Goal: Task Accomplishment & Management: Complete application form

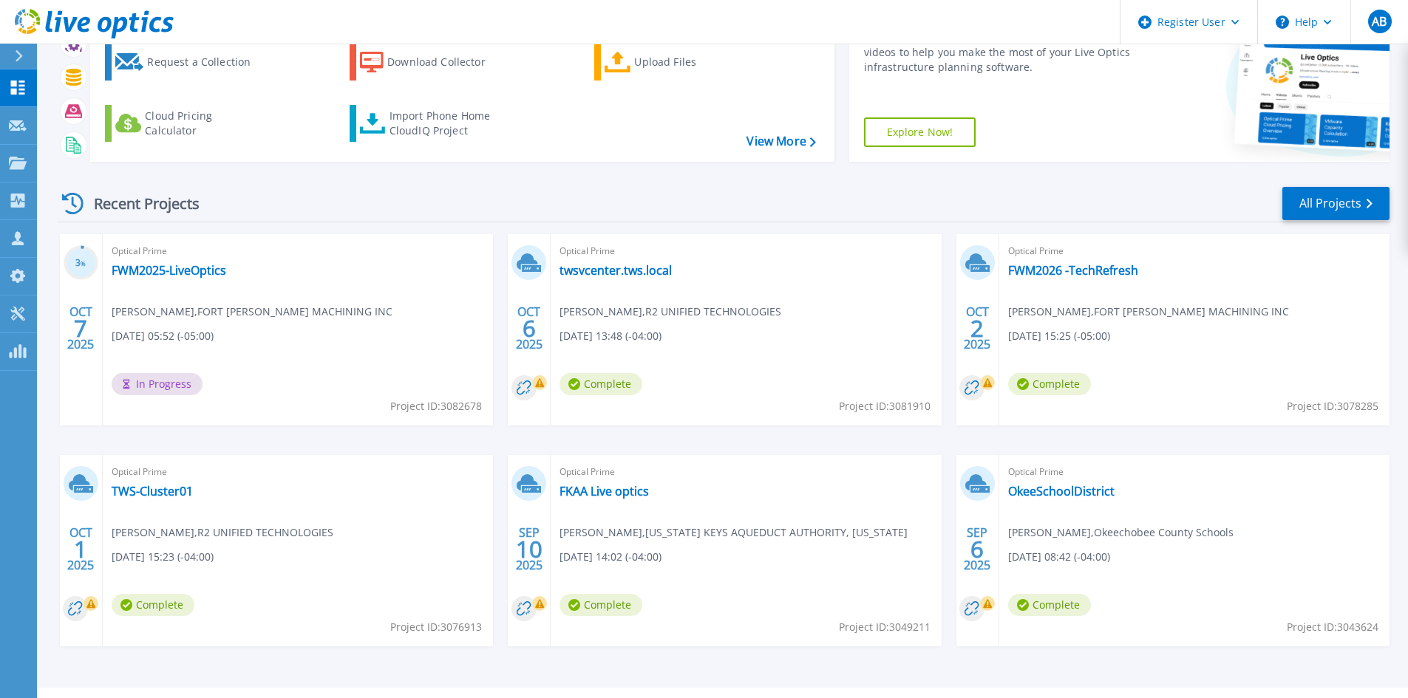
scroll to position [120, 0]
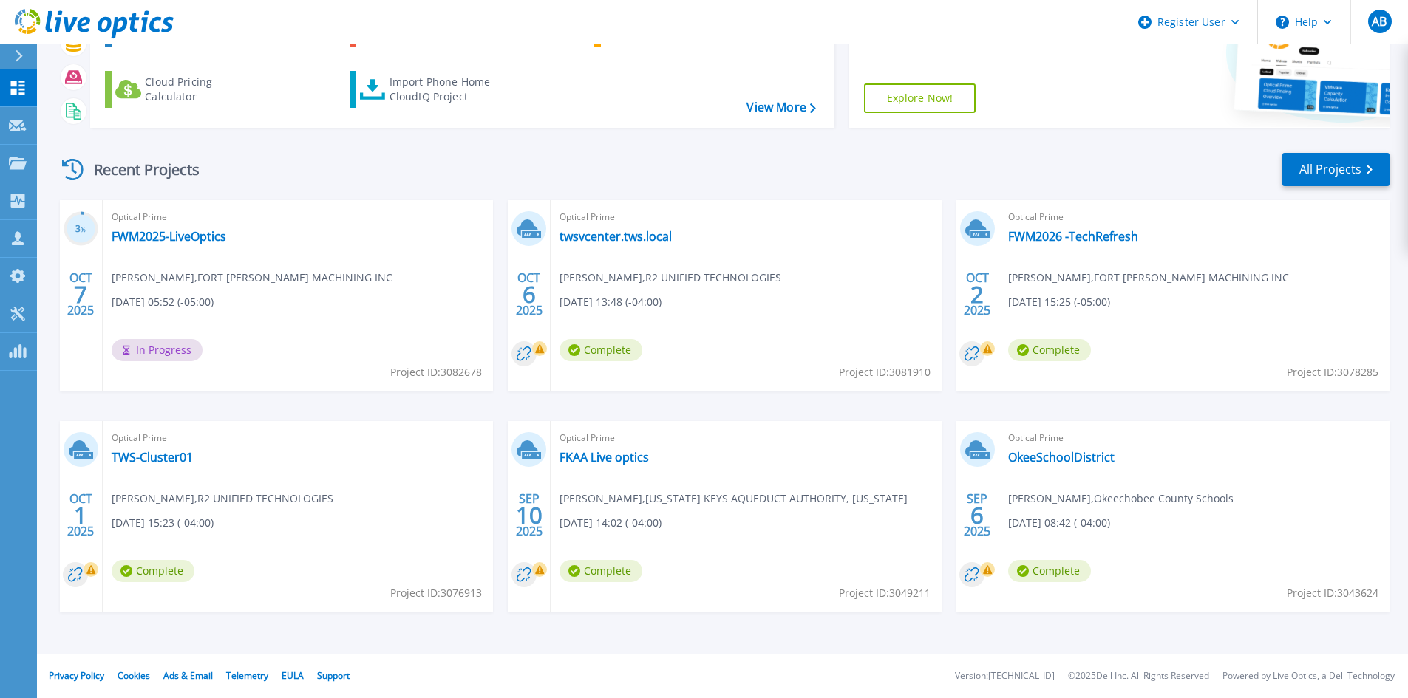
click at [1094, 245] on div "Optical Prime FWM2026 -TechRefresh JOE SPRADLIN , FORT WALTON MACHINING INC 10/…" at bounding box center [1194, 295] width 390 height 191
click at [1094, 236] on link "FWM2026 -TechRefresh" at bounding box center [1073, 236] width 130 height 15
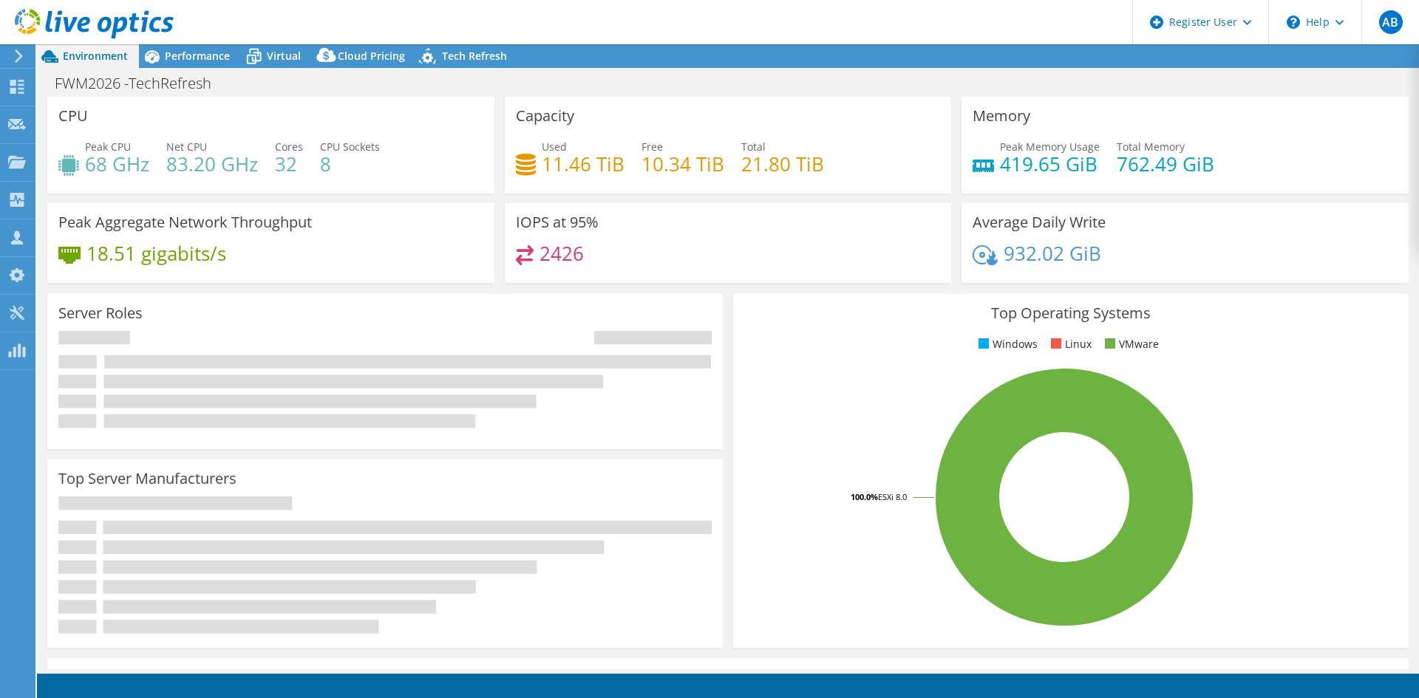
select select "USD"
select select "USEast"
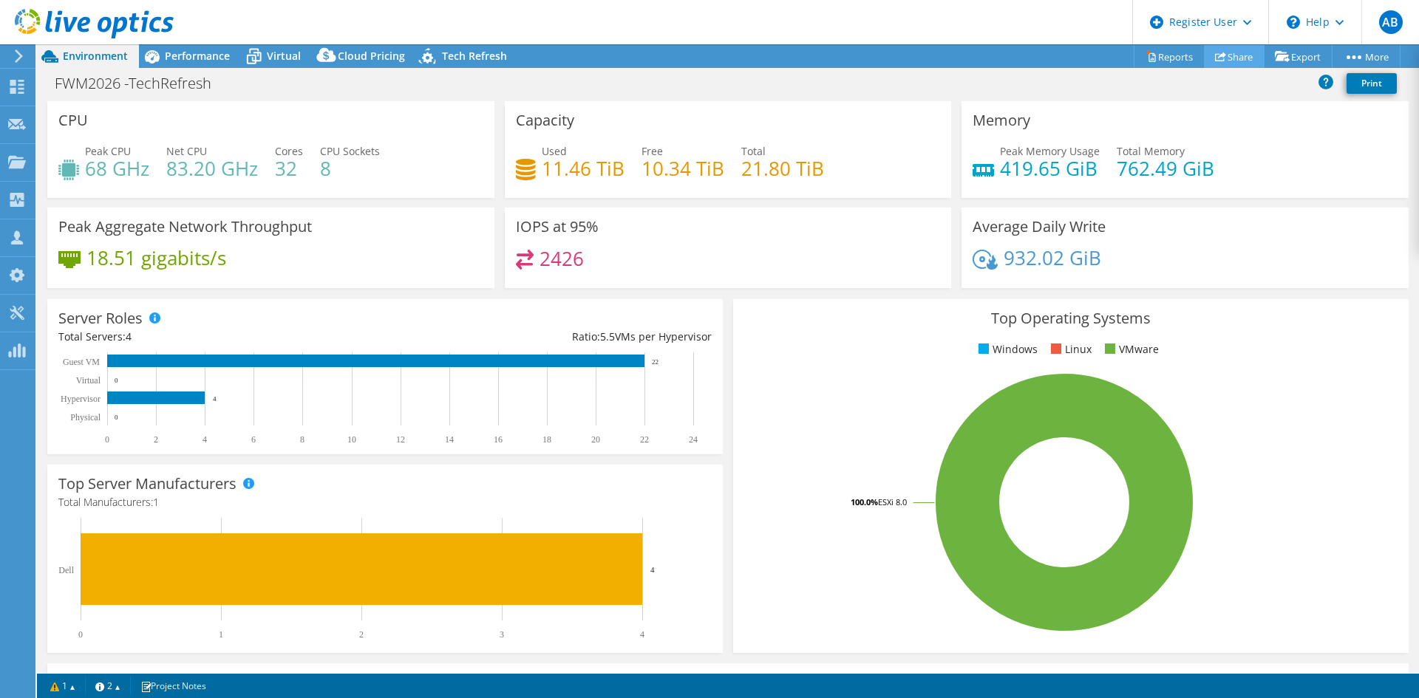
click at [1221, 53] on link "Share" at bounding box center [1234, 56] width 61 height 23
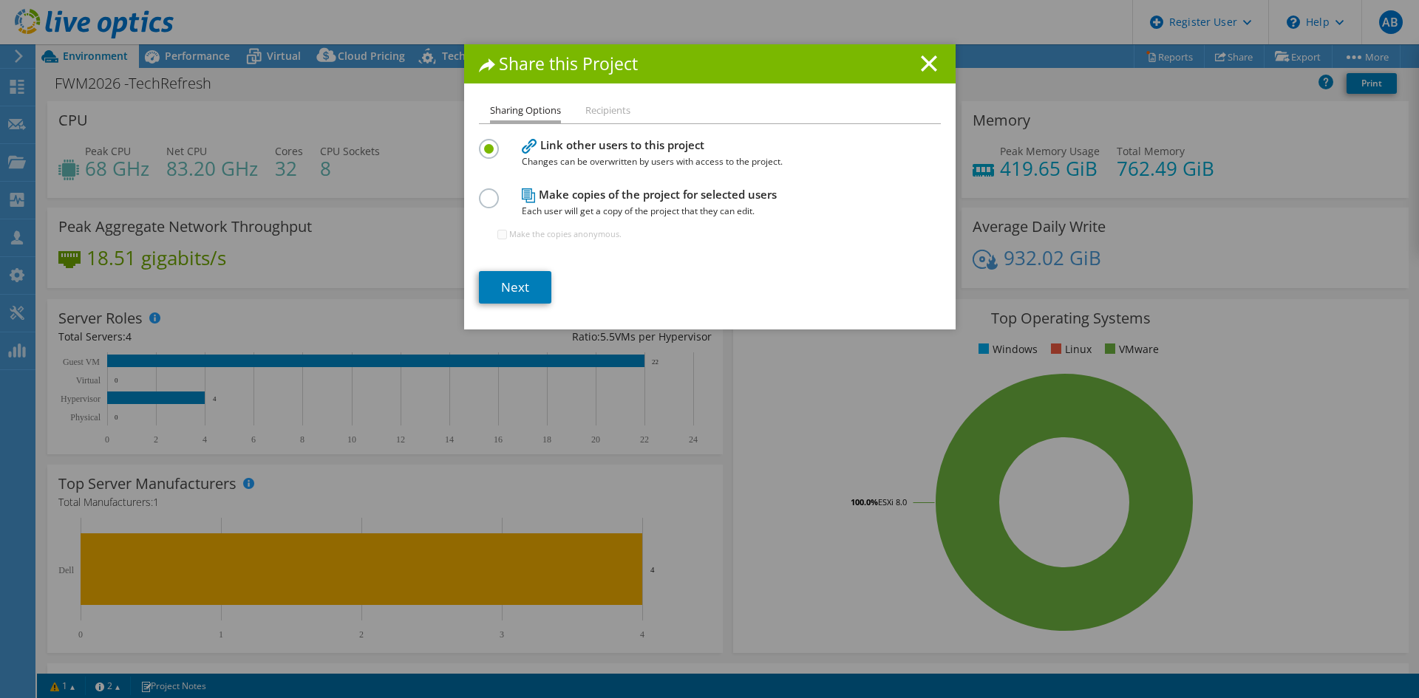
click at [612, 108] on li "Recipients" at bounding box center [607, 111] width 45 height 18
click at [528, 205] on span "Each user will get a copy of the project that they can edit." at bounding box center [706, 211] width 369 height 16
click at [511, 301] on link "Next" at bounding box center [515, 287] width 72 height 33
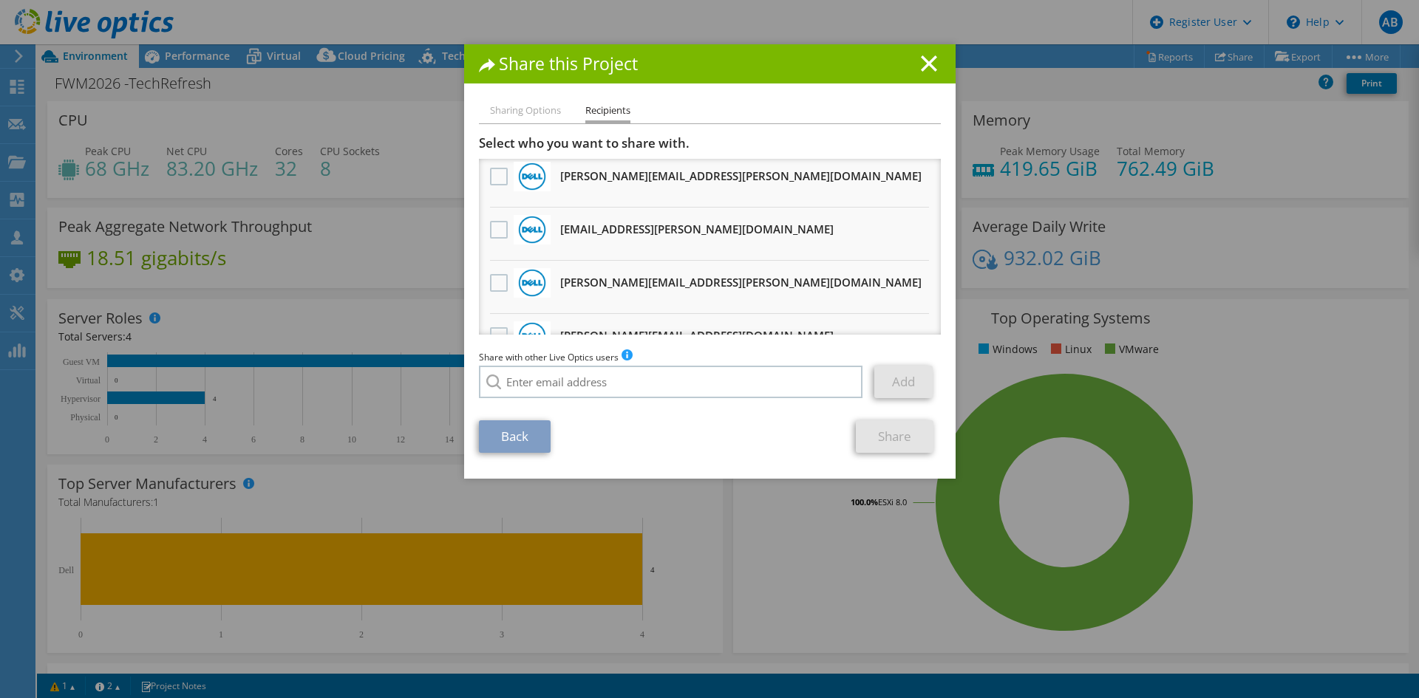
scroll to position [813, 0]
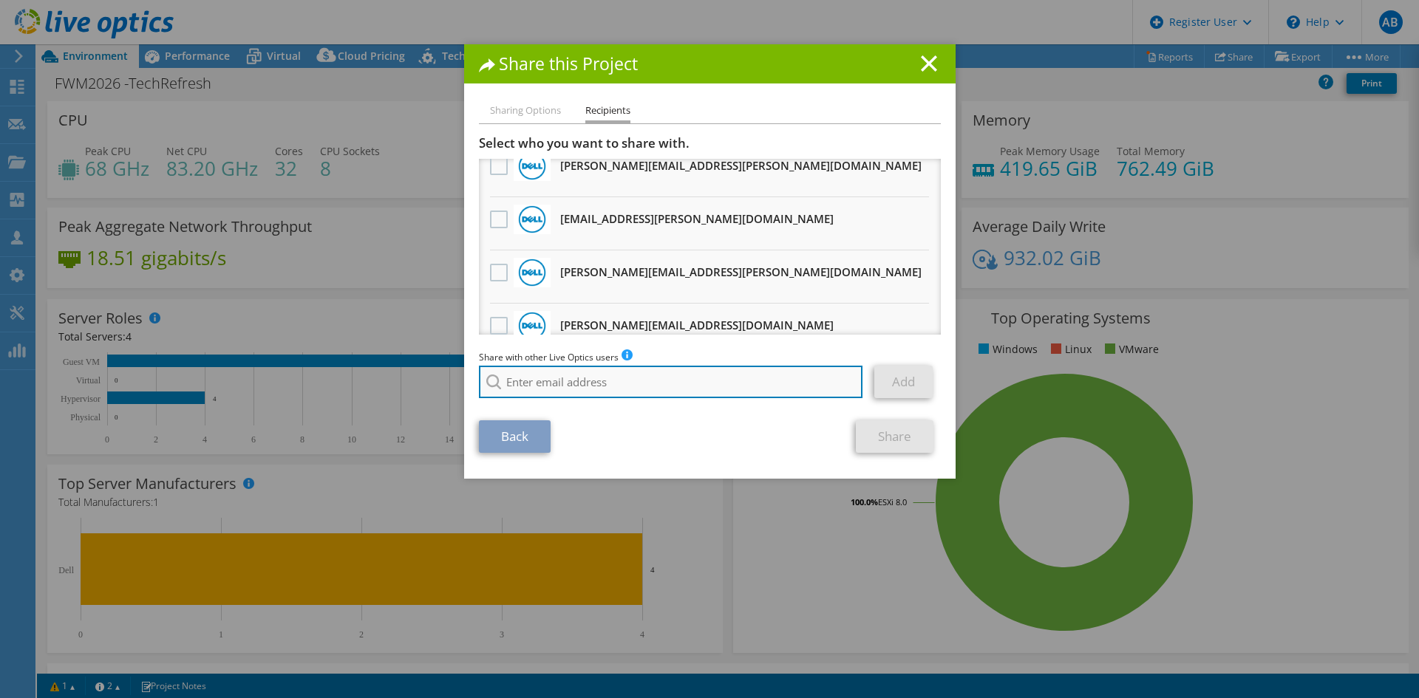
click at [633, 394] on input "search" at bounding box center [671, 382] width 384 height 33
click at [572, 401] on li "Michelle.Malouf@dell.com" at bounding box center [629, 392] width 301 height 18
type input "Michelle.Malouf@dell.com"
drag, startPoint x: 653, startPoint y: 386, endPoint x: 459, endPoint y: 376, distance: 194.6
click at [464, 376] on div "Sharing Options Recipients Link other users to this project Changes can be over…" at bounding box center [709, 290] width 491 height 377
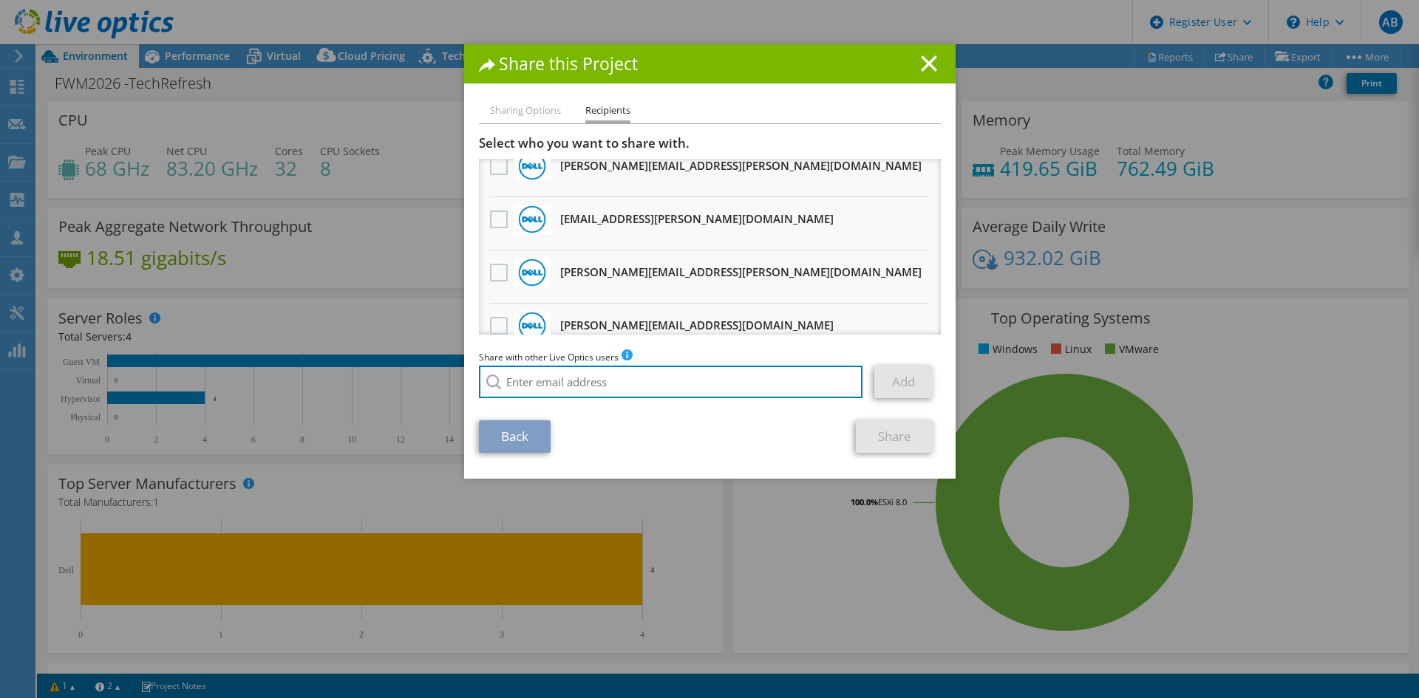
paste input "mmalouf@redesign-group.com"
type input "mmalouf@redesign-group.com"
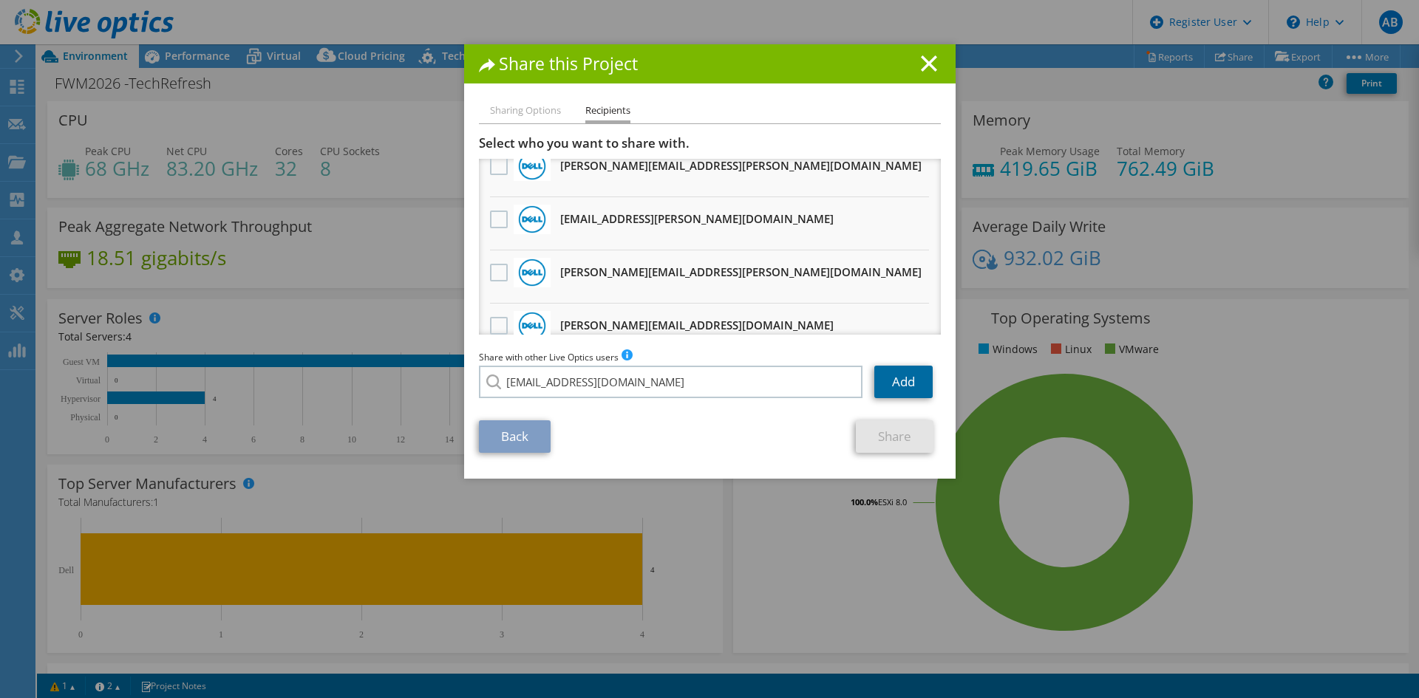
click at [881, 379] on link "Add" at bounding box center [903, 382] width 58 height 33
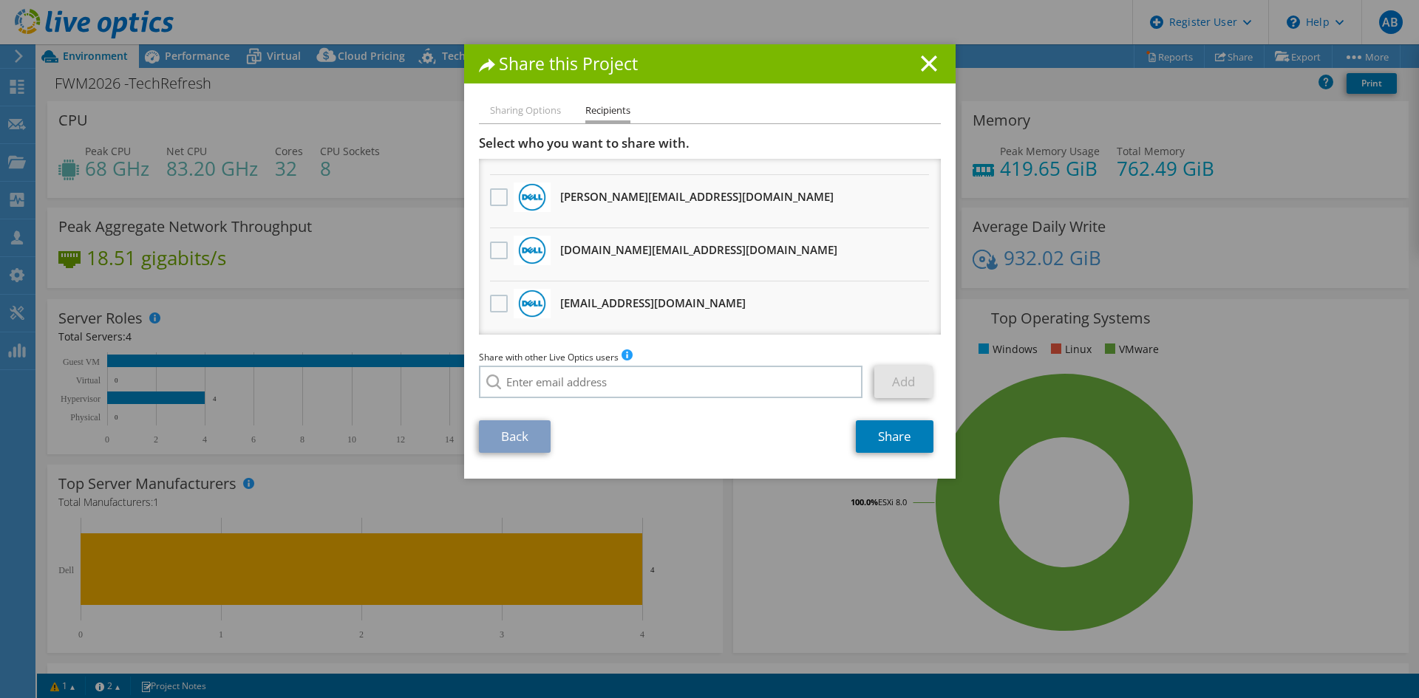
scroll to position [0, 0]
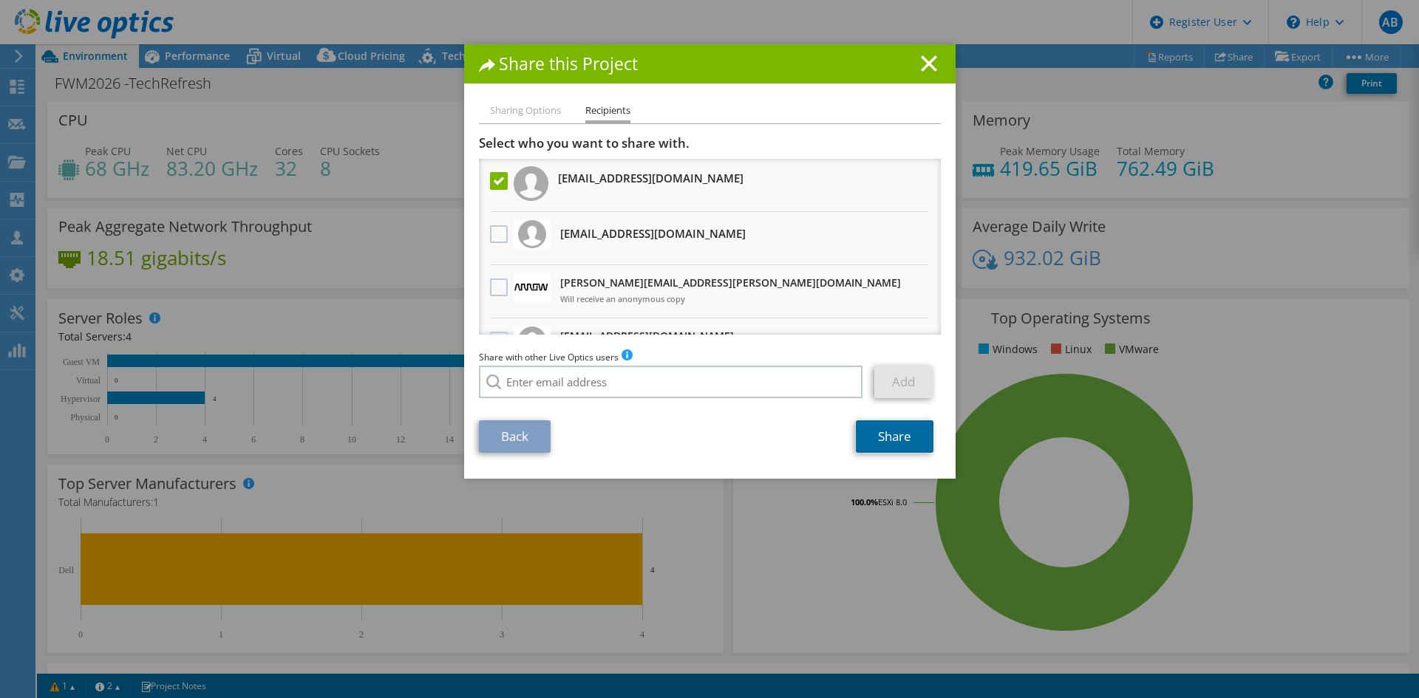
drag, startPoint x: 923, startPoint y: 437, endPoint x: 881, endPoint y: 409, distance: 50.2
click at [923, 437] on link "Share" at bounding box center [895, 436] width 78 height 33
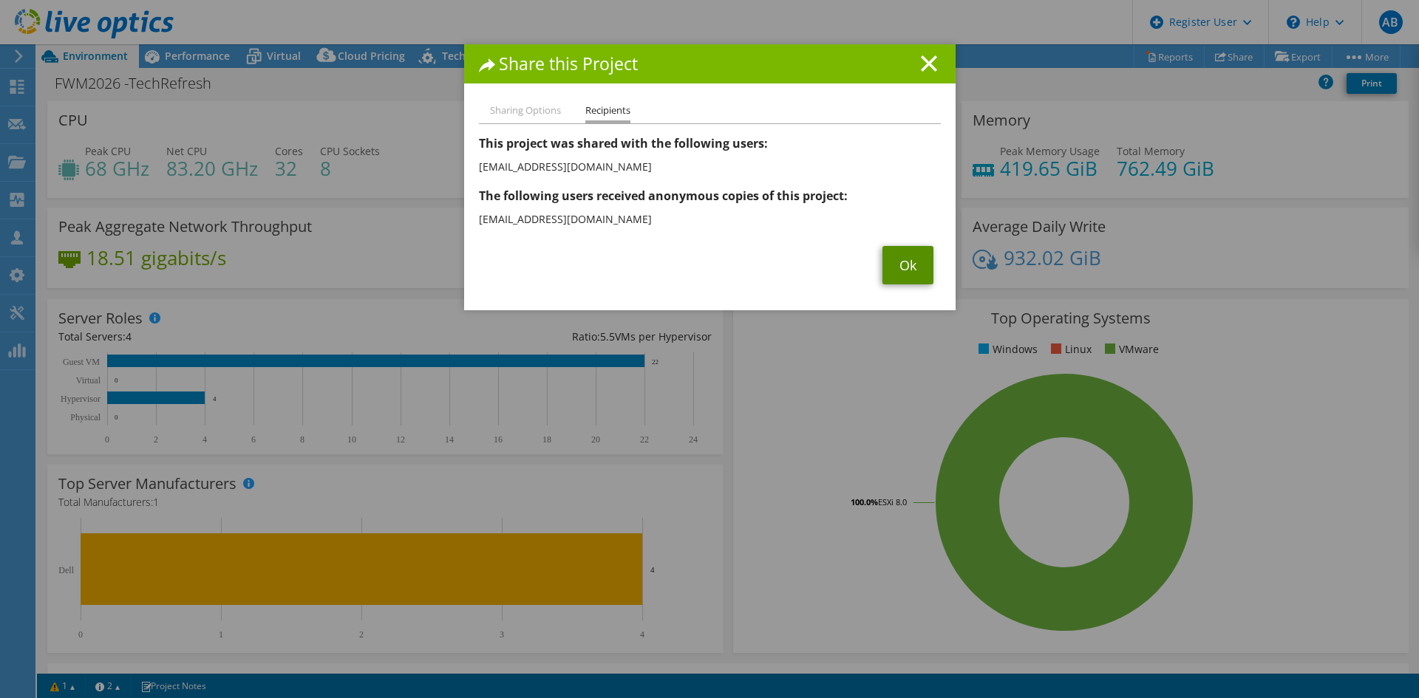
click at [902, 254] on link "Ok" at bounding box center [907, 265] width 51 height 38
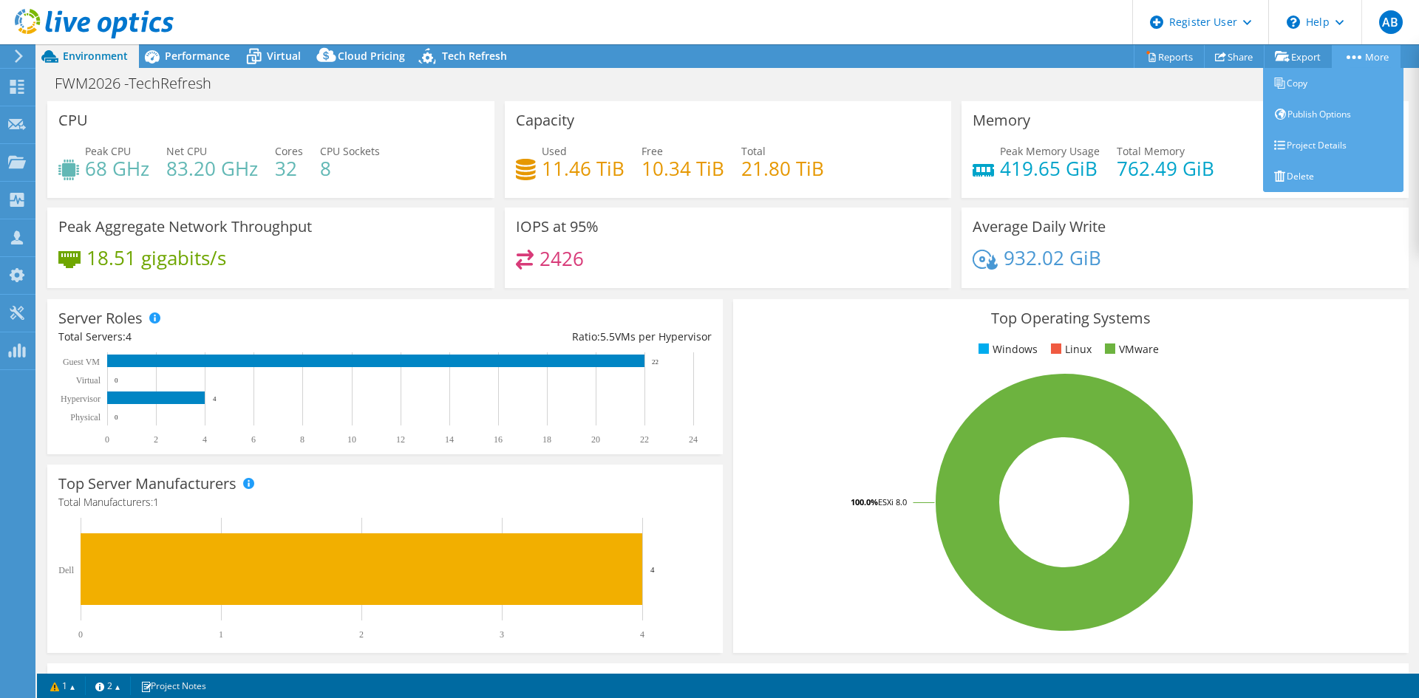
click at [1358, 55] on icon at bounding box center [1353, 57] width 15 height 4
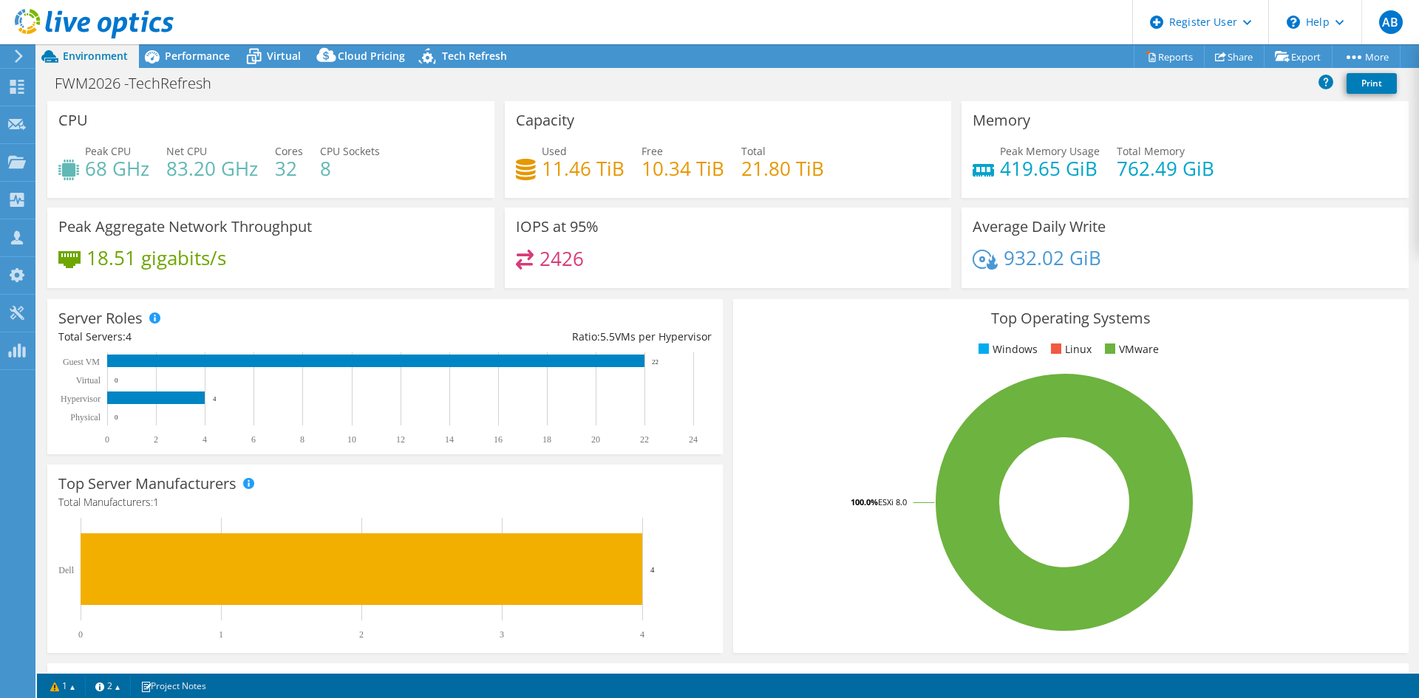
click at [16, 56] on icon at bounding box center [18, 56] width 11 height 13
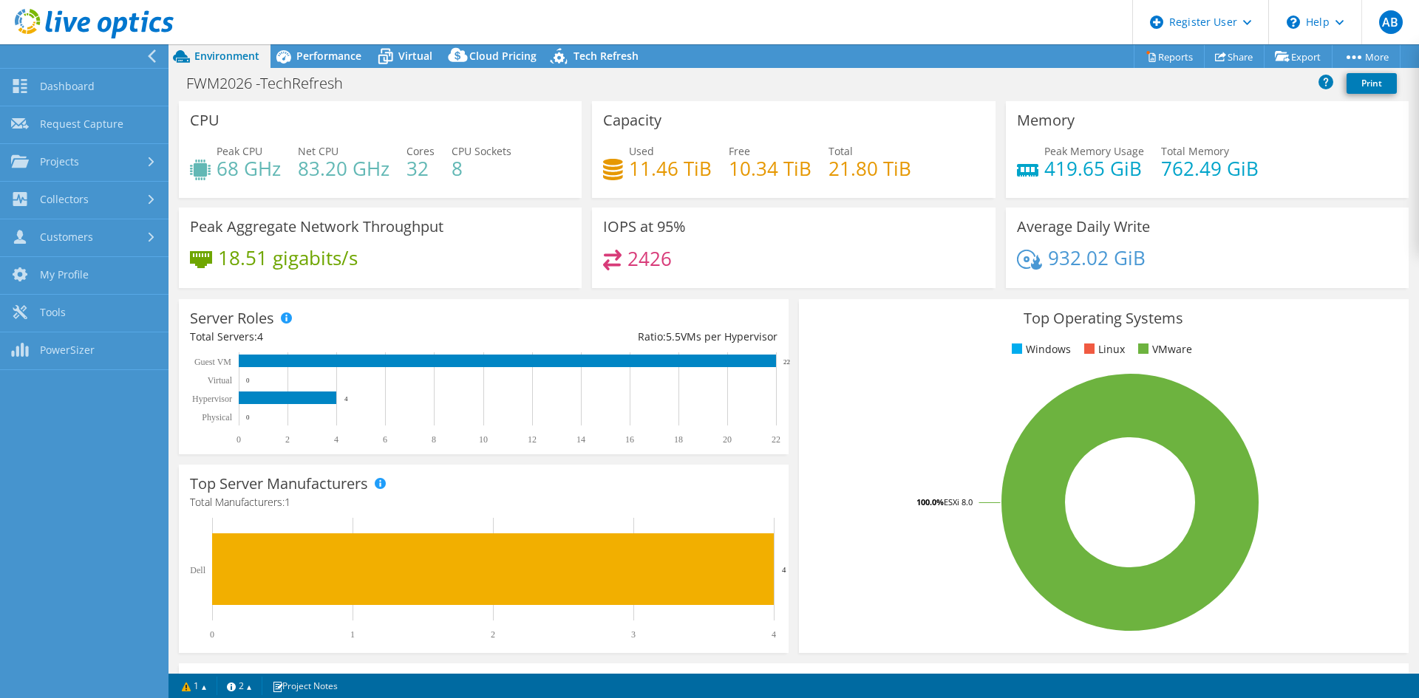
click at [151, 47] on div at bounding box center [87, 25] width 174 height 50
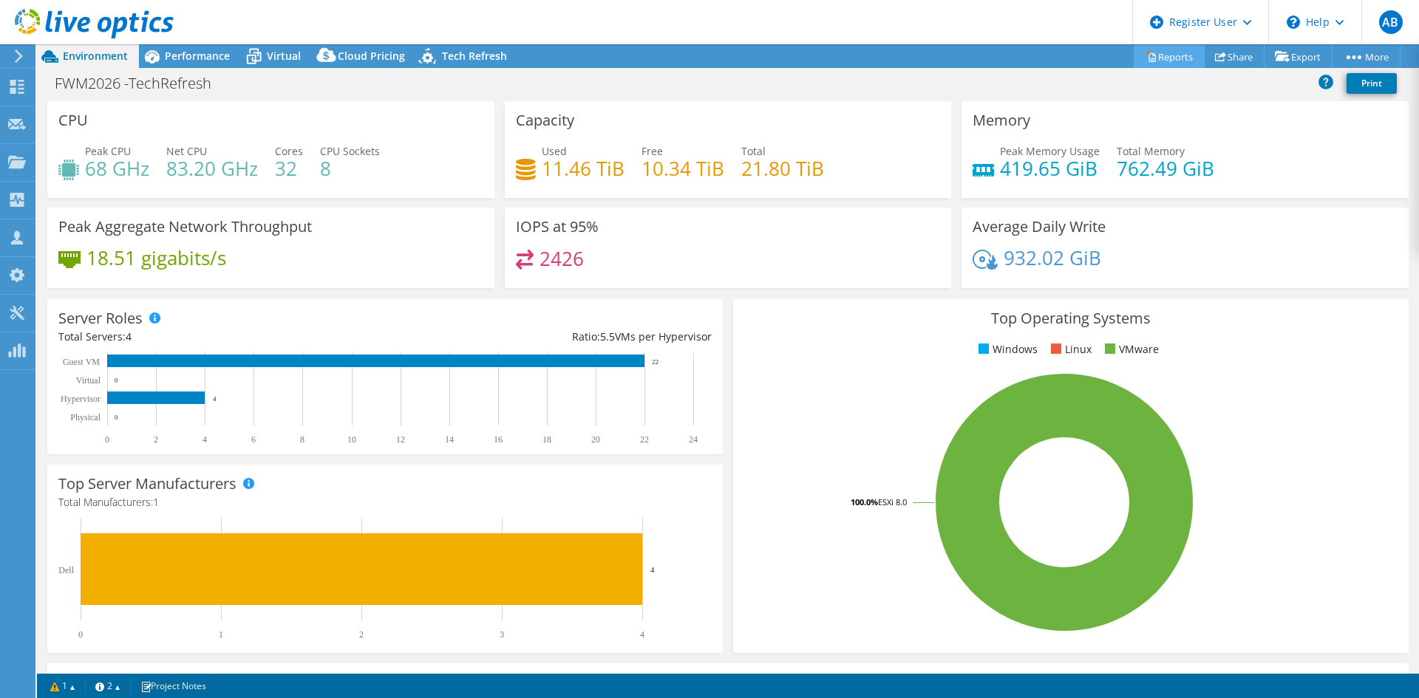
click at [1159, 52] on link "Reports" at bounding box center [1168, 56] width 71 height 23
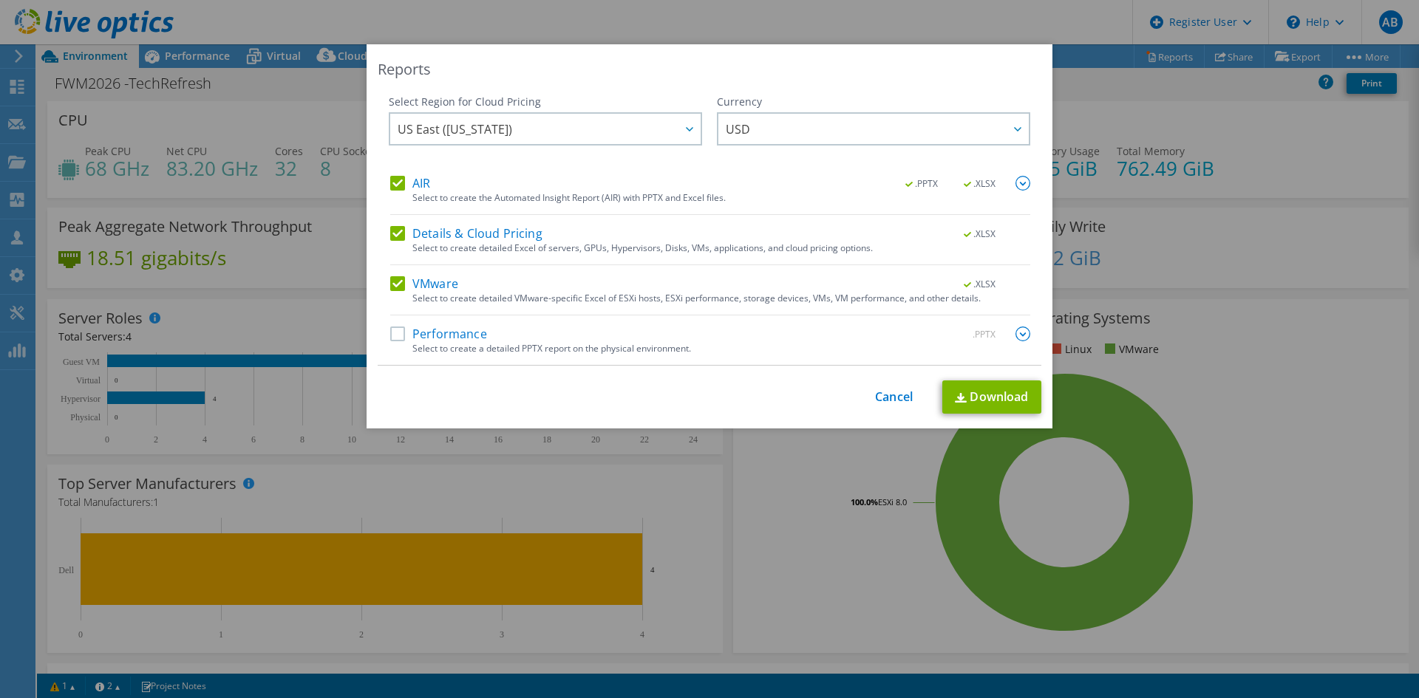
click at [1244, 144] on div "Reports Select Region for Cloud Pricing Asia Pacific (Hong Kong) Asia Pacific (…" at bounding box center [709, 349] width 1419 height 610
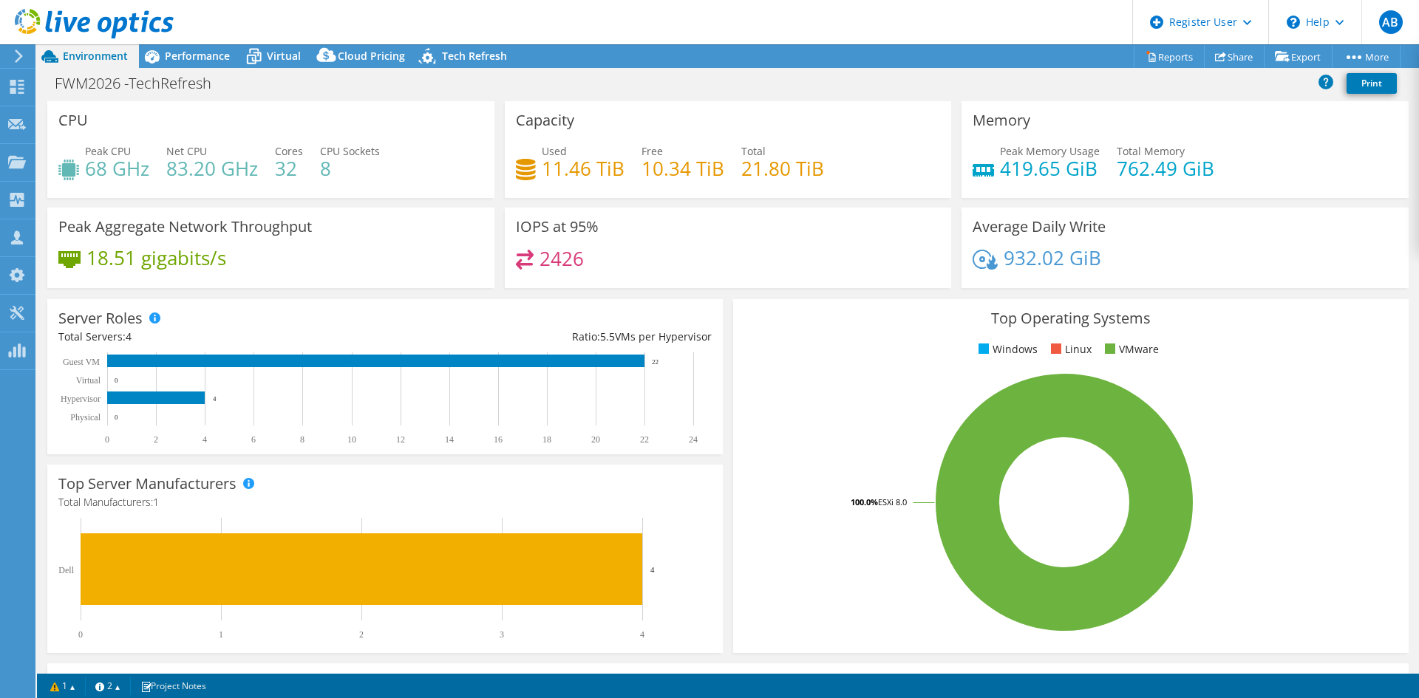
click at [81, 19] on use at bounding box center [94, 24] width 159 height 30
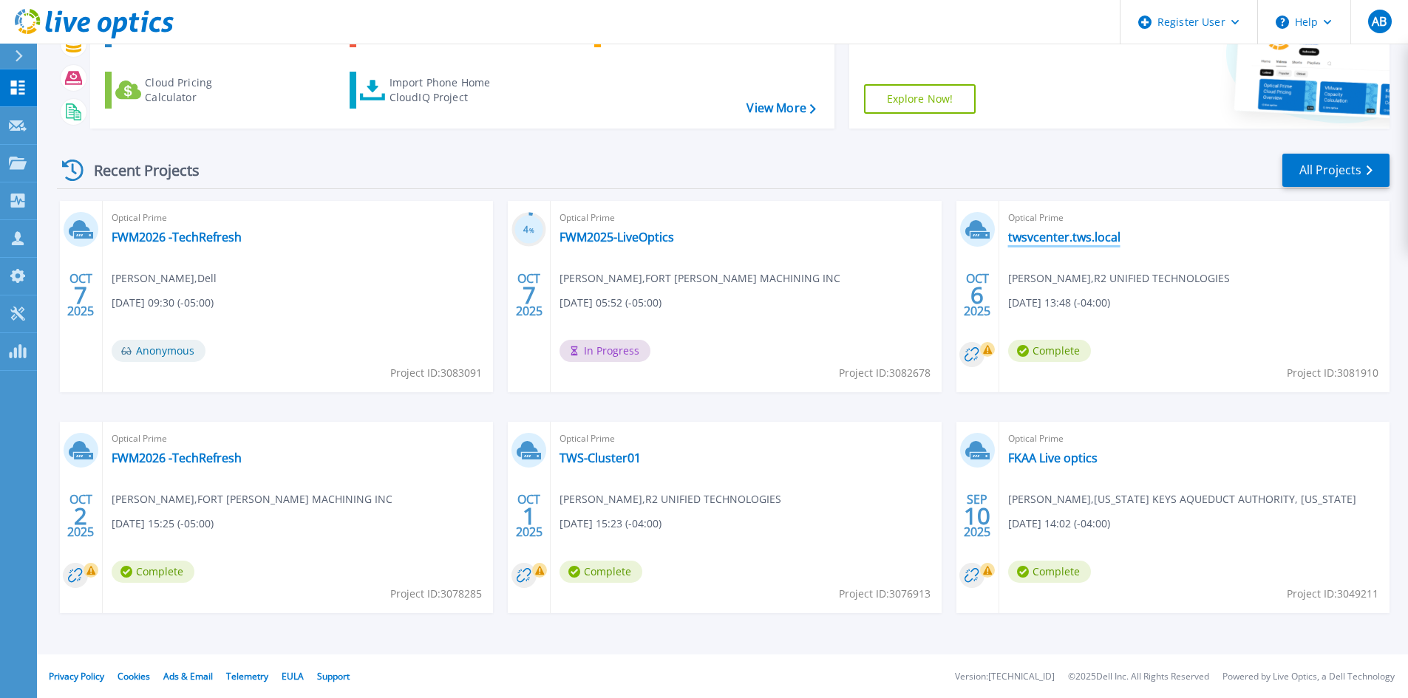
scroll to position [120, 0]
click at [1078, 231] on link "twsvcenter.tws.local" at bounding box center [1064, 236] width 112 height 15
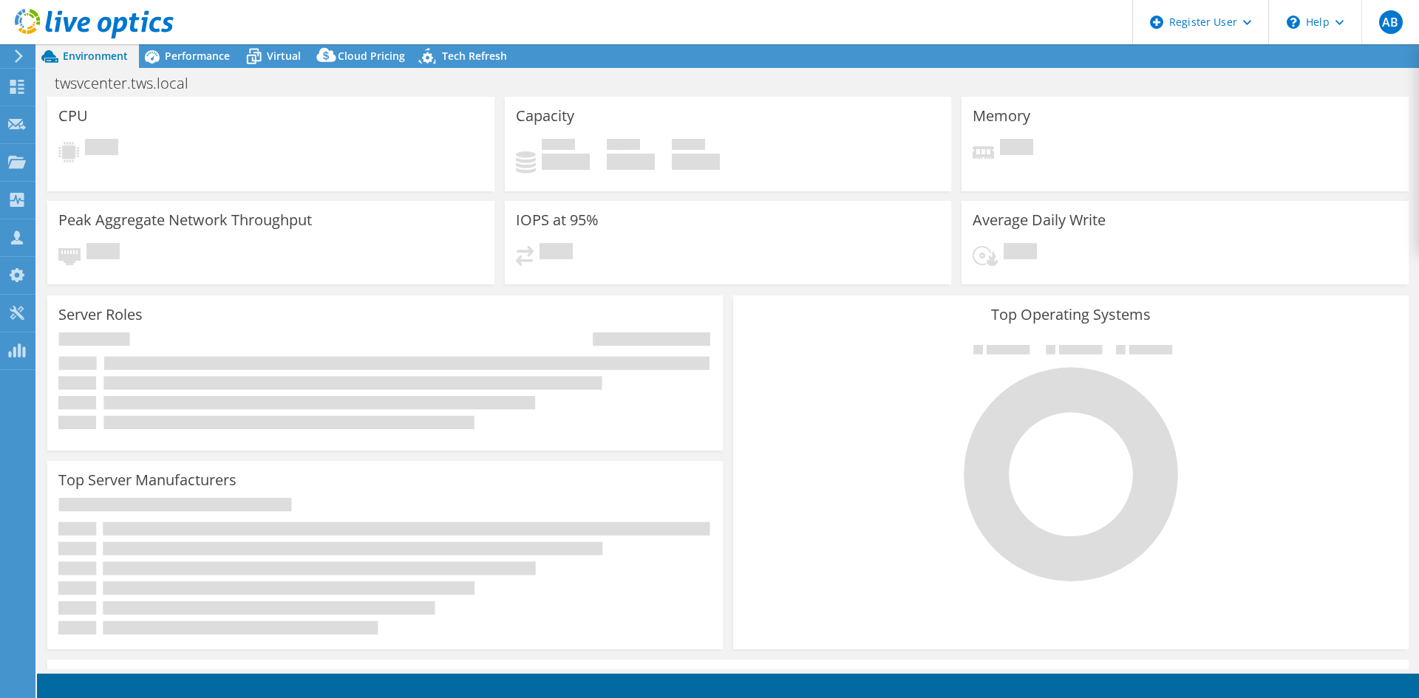
select select "USD"
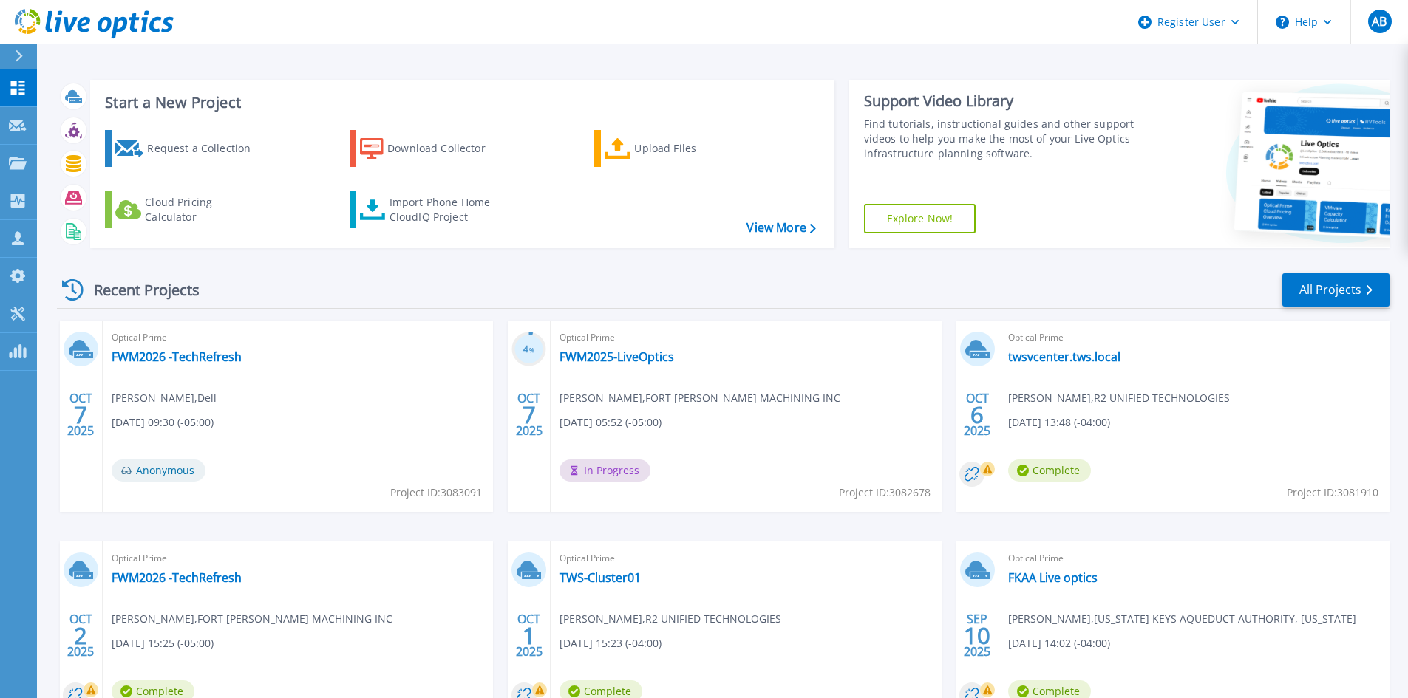
drag, startPoint x: 682, startPoint y: 607, endPoint x: 630, endPoint y: 593, distance: 54.5
click at [684, 607] on div "Optical Prime TWS-Cluster01 Chris Kruk , R2 UNIFIED TECHNOLOGIES 10/01/2025, 15…" at bounding box center [745, 637] width 390 height 191
click at [613, 580] on link "TWS-Cluster01" at bounding box center [599, 577] width 81 height 15
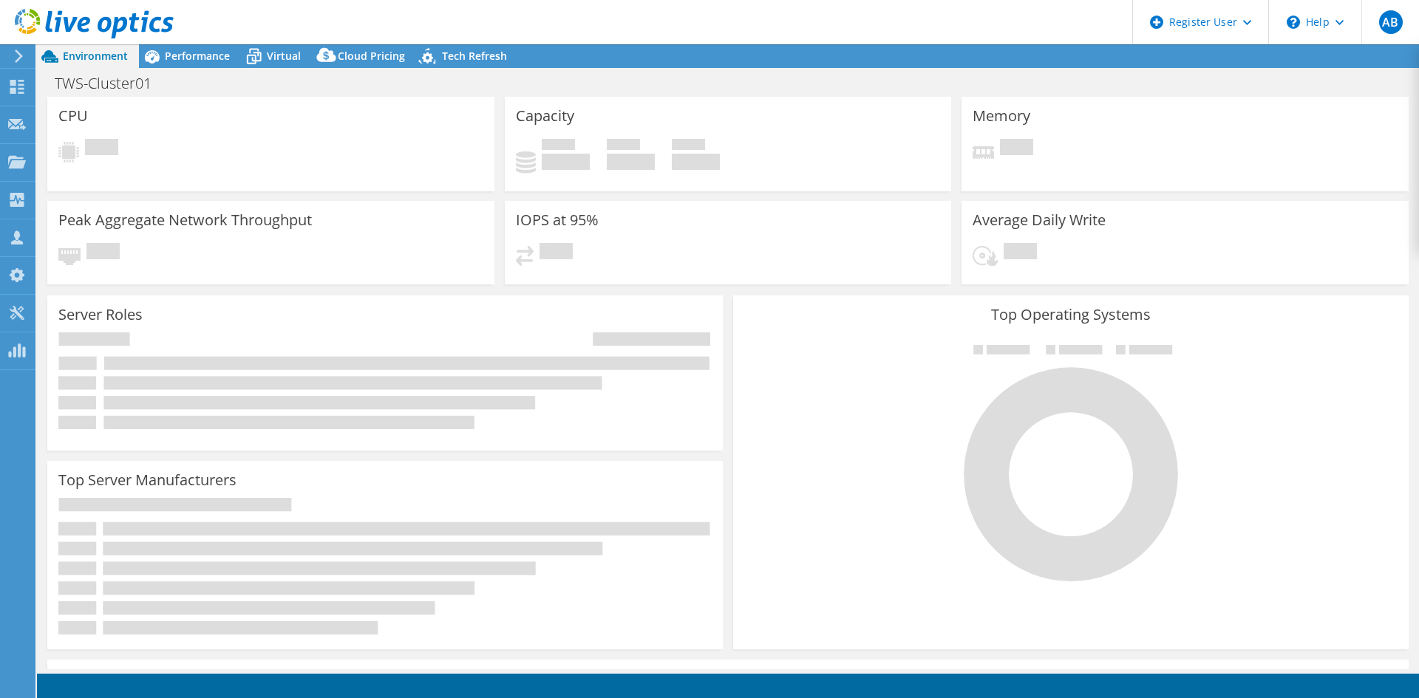
select select "USD"
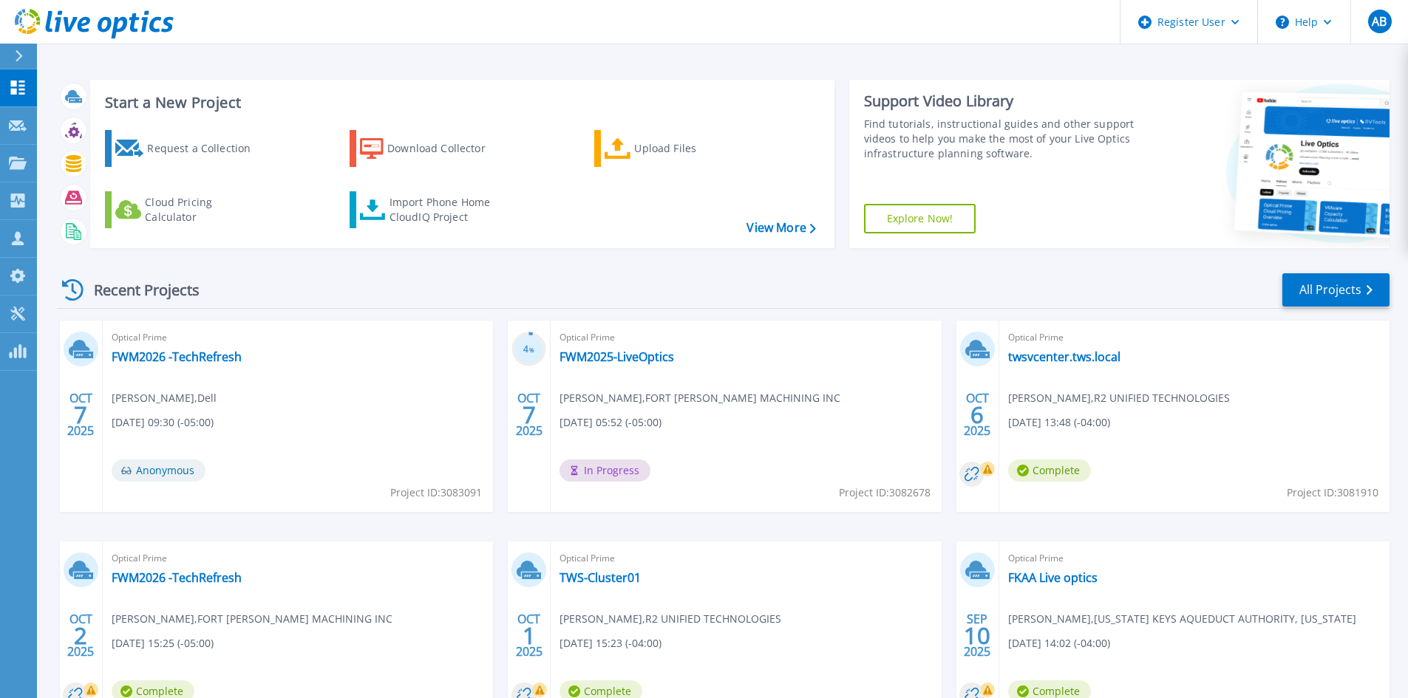
click at [873, 258] on div "Start a New Project Request a Collection Download Collector Upload Files Cloud …" at bounding box center [723, 164] width 1332 height 192
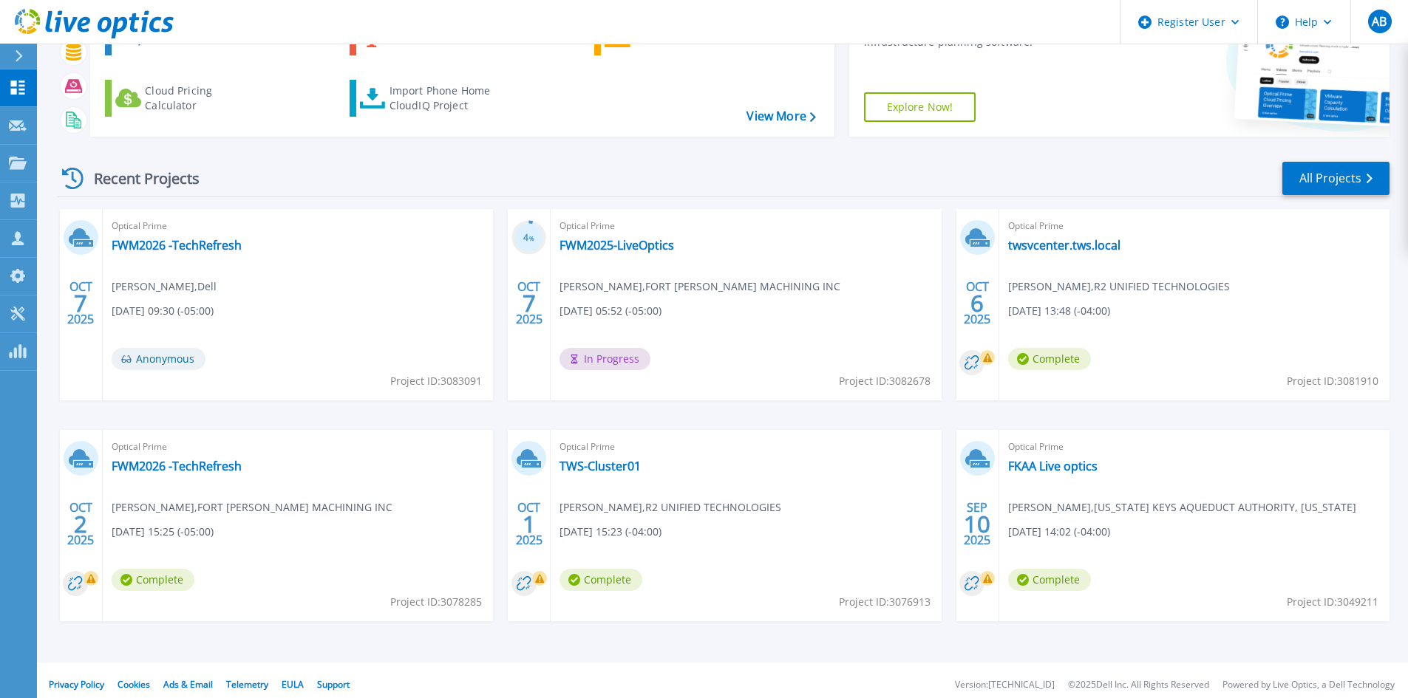
scroll to position [120, 0]
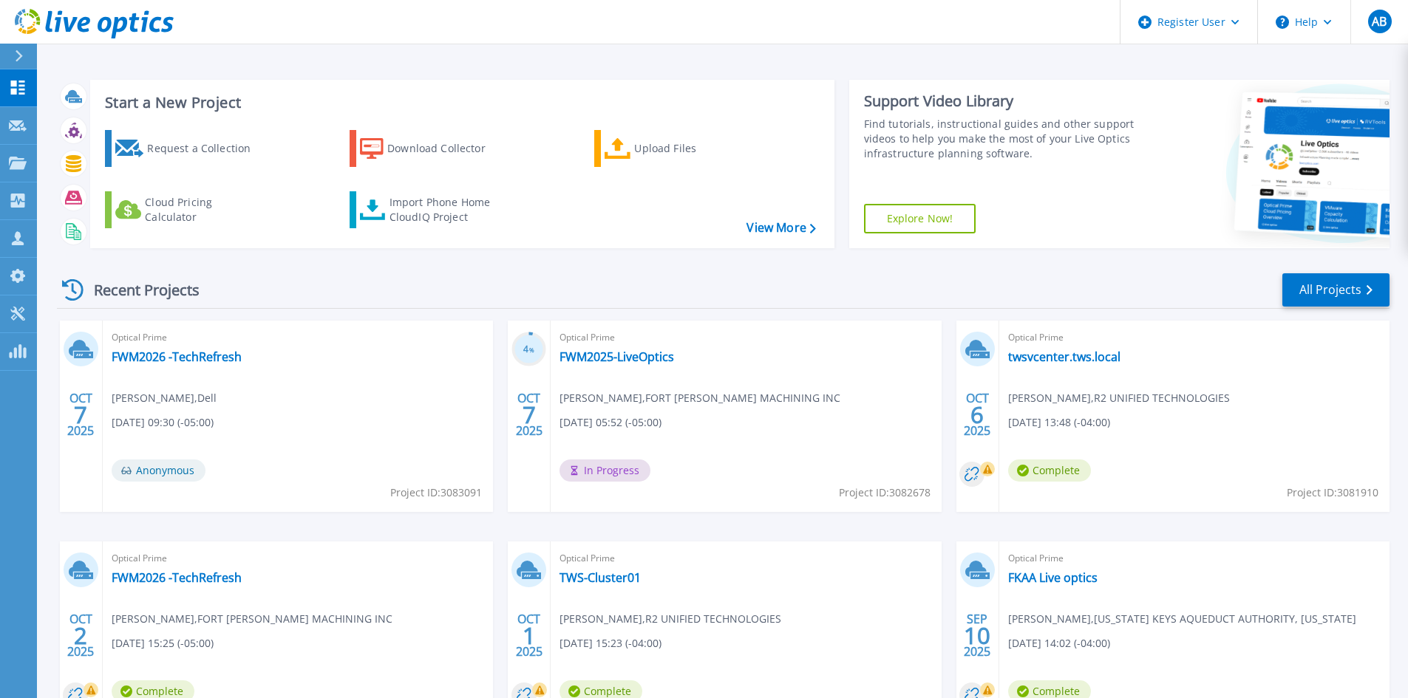
click at [25, 58] on div at bounding box center [25, 56] width 24 height 25
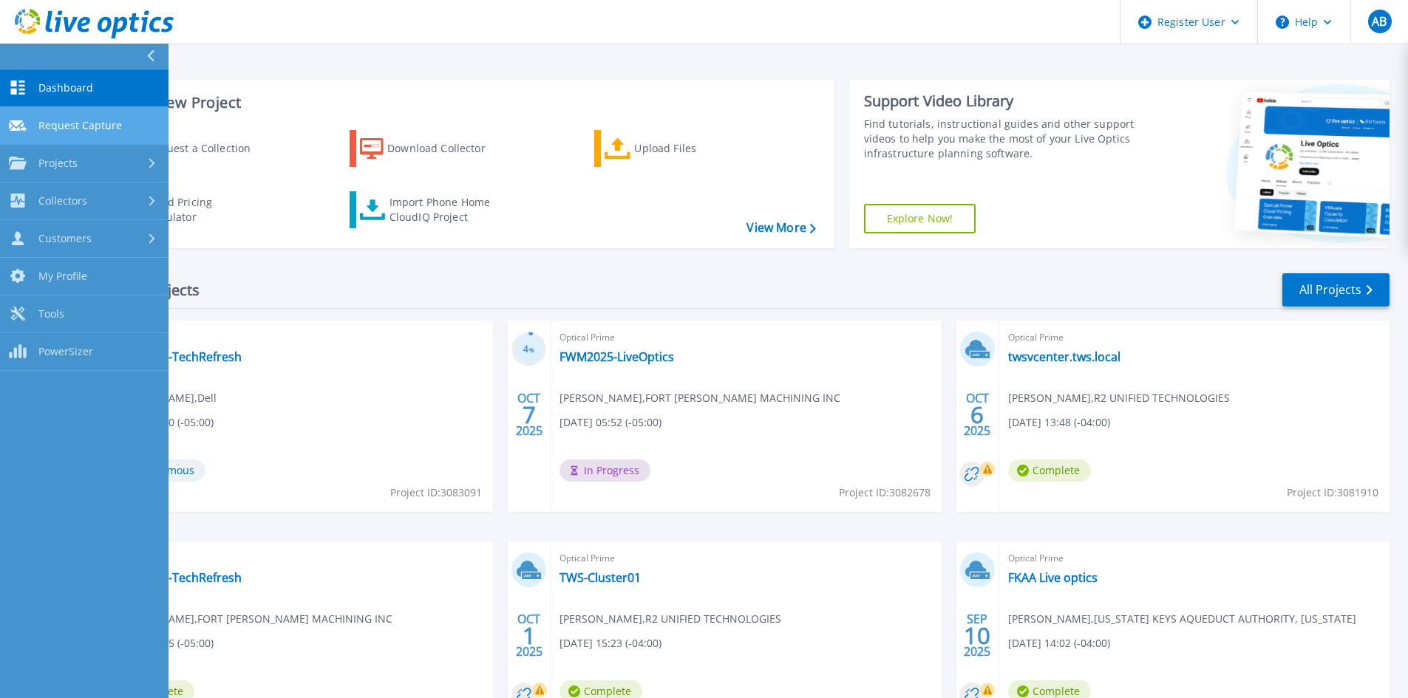
click at [95, 126] on span "Request Capture" at bounding box center [79, 125] width 83 height 13
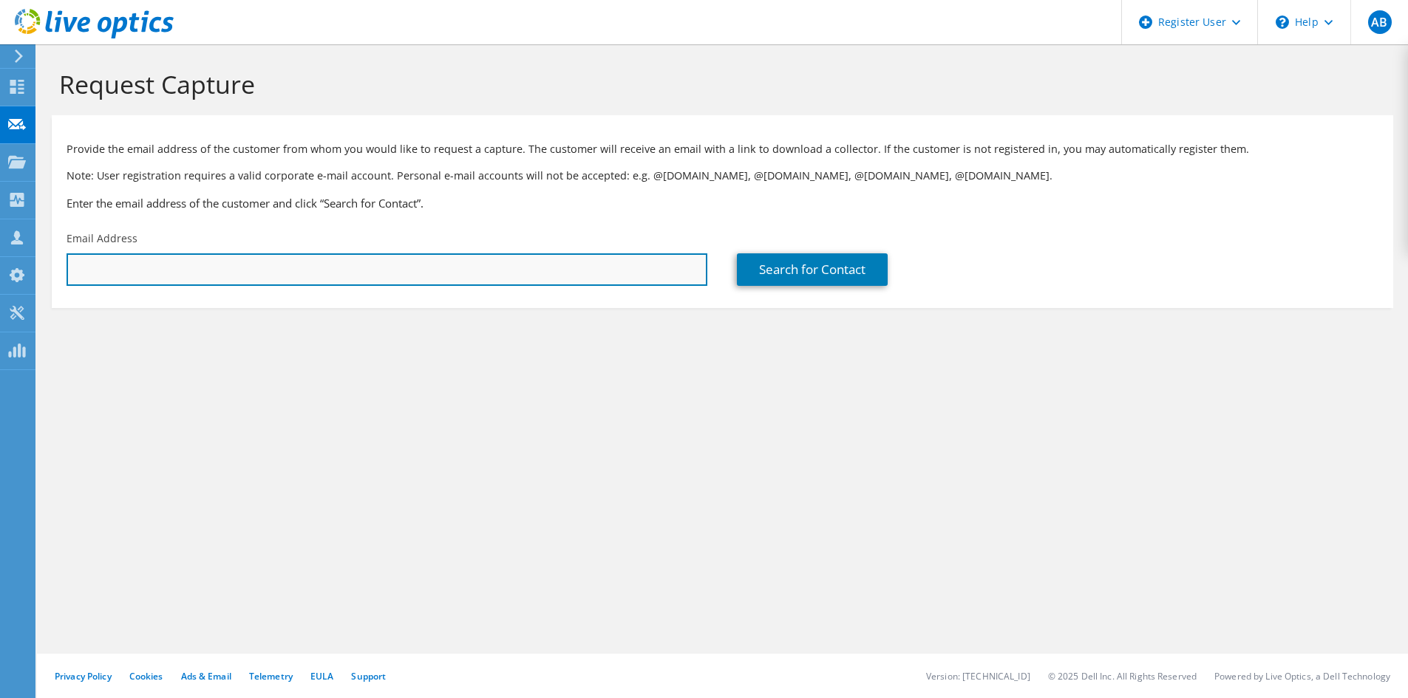
drag, startPoint x: 215, startPoint y: 282, endPoint x: 246, endPoint y: 270, distance: 33.5
click at [215, 282] on input "text" at bounding box center [386, 269] width 641 height 33
click at [473, 266] on input "text" at bounding box center [386, 269] width 641 height 33
paste input "[EMAIL_ADDRESS][DOMAIN_NAME]"
type input "[EMAIL_ADDRESS][DOMAIN_NAME]"
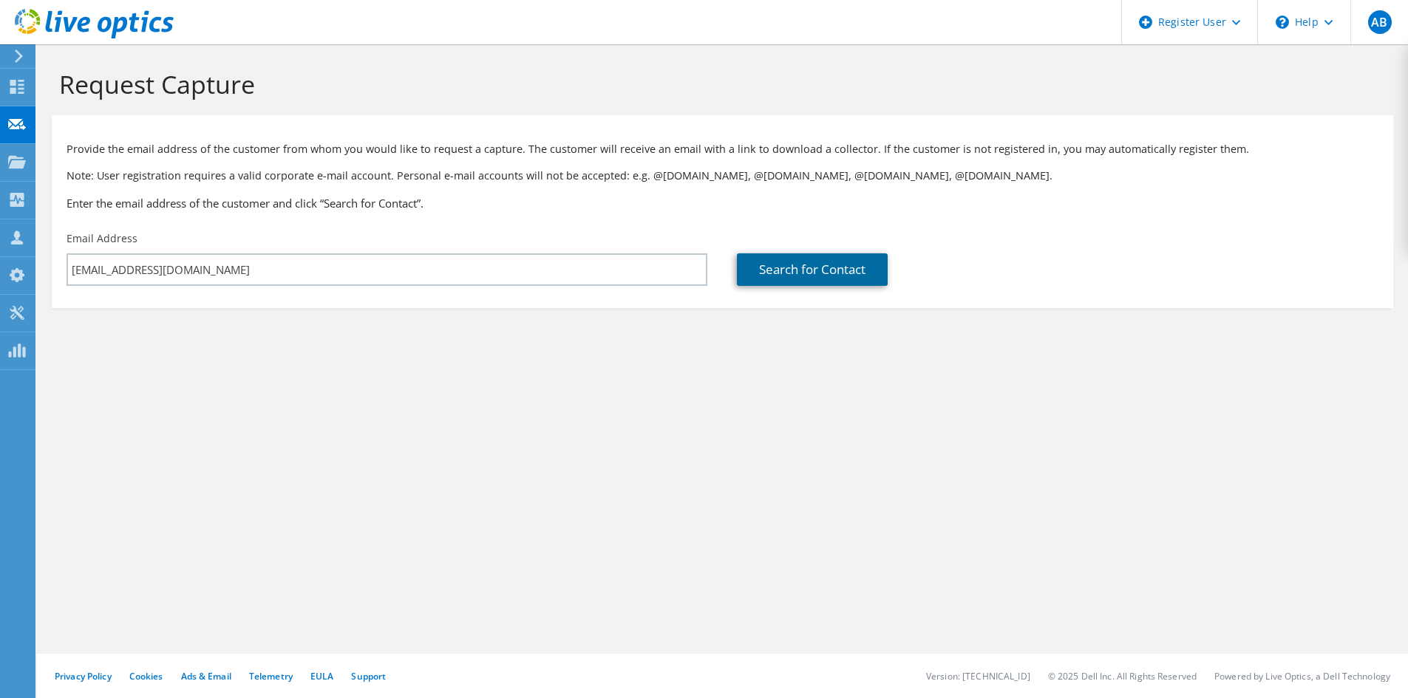
click at [785, 259] on link "Search for Contact" at bounding box center [812, 269] width 151 height 33
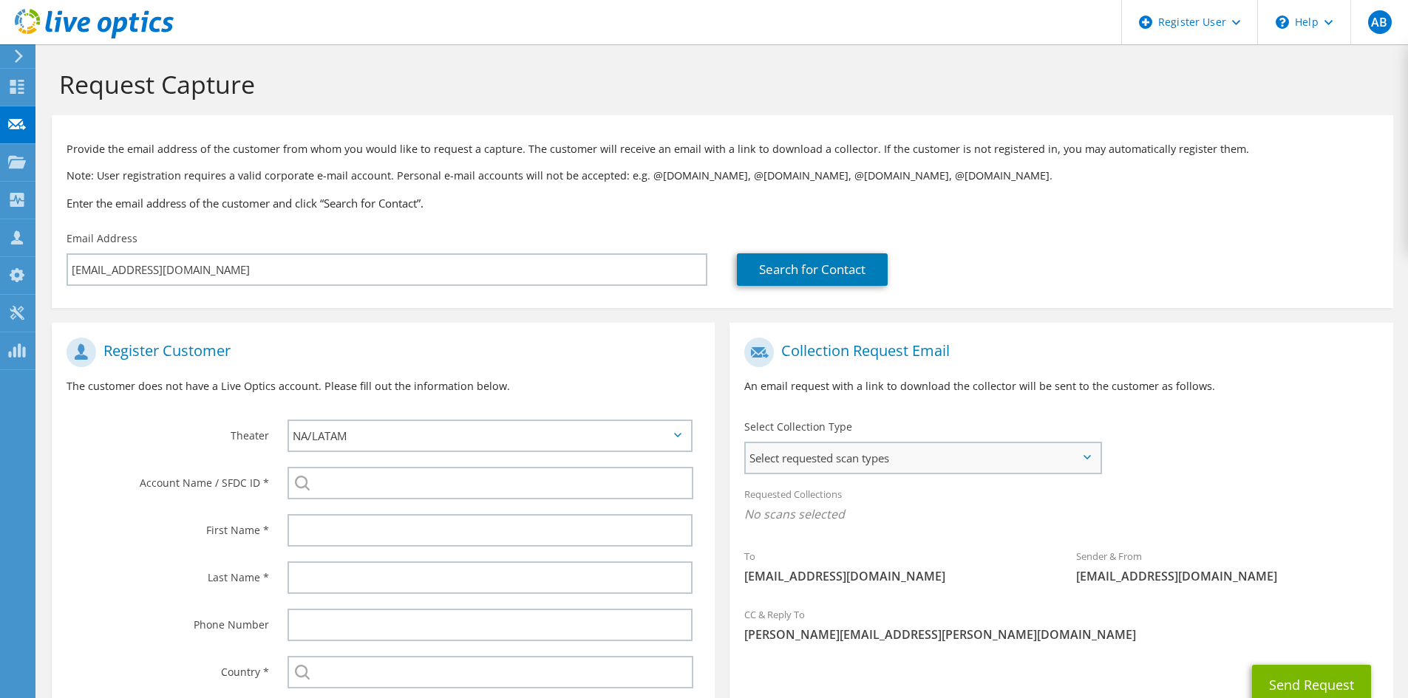
click at [822, 456] on span "Select requested scan types" at bounding box center [923, 458] width 354 height 30
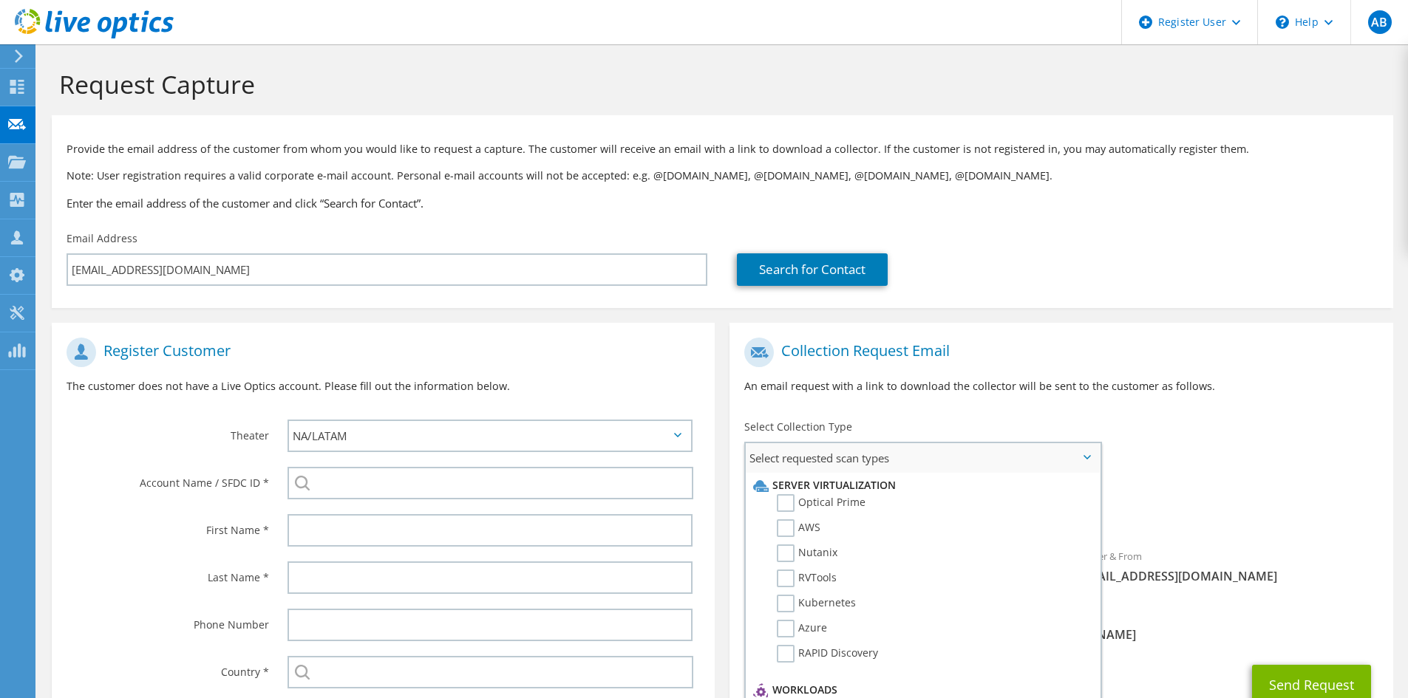
click at [836, 514] on li "Optical Prime" at bounding box center [920, 506] width 343 height 25
click at [839, 502] on label "Optical Prime" at bounding box center [821, 503] width 89 height 18
click at [0, 0] on input "Optical Prime" at bounding box center [0, 0] width 0 height 0
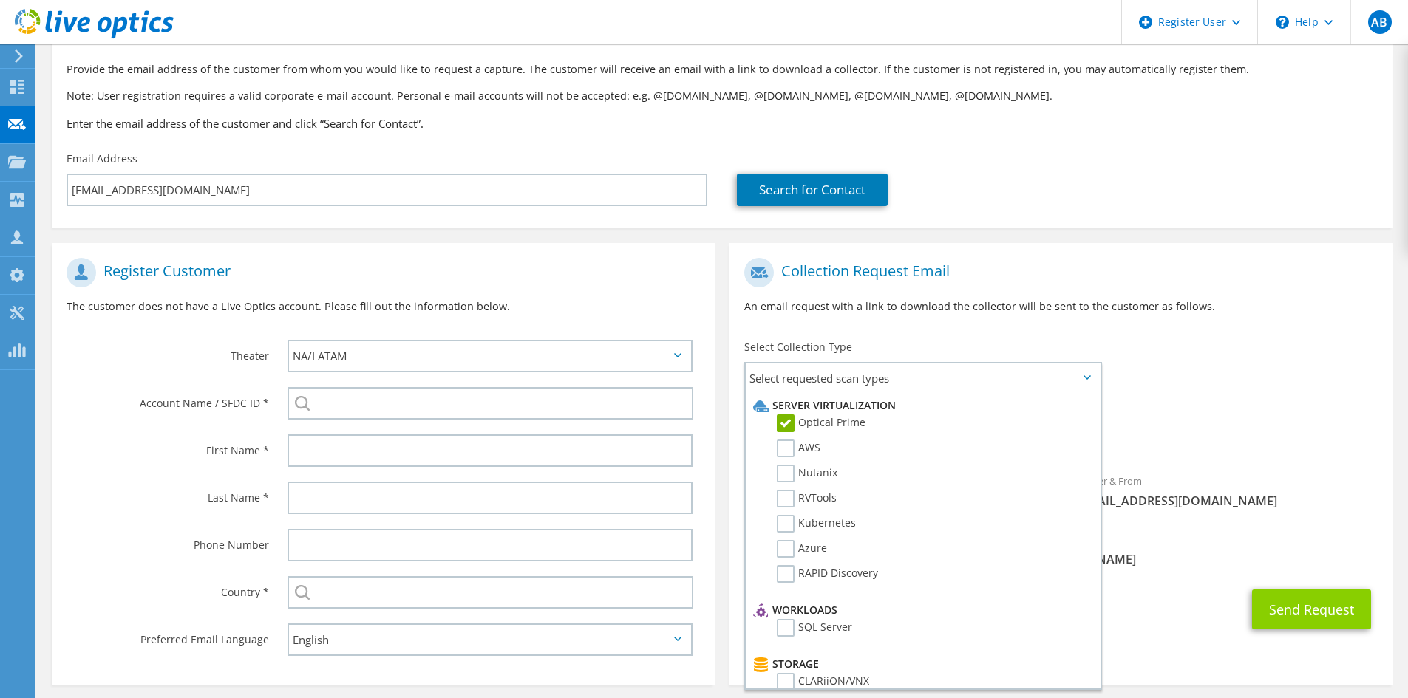
scroll to position [141, 0]
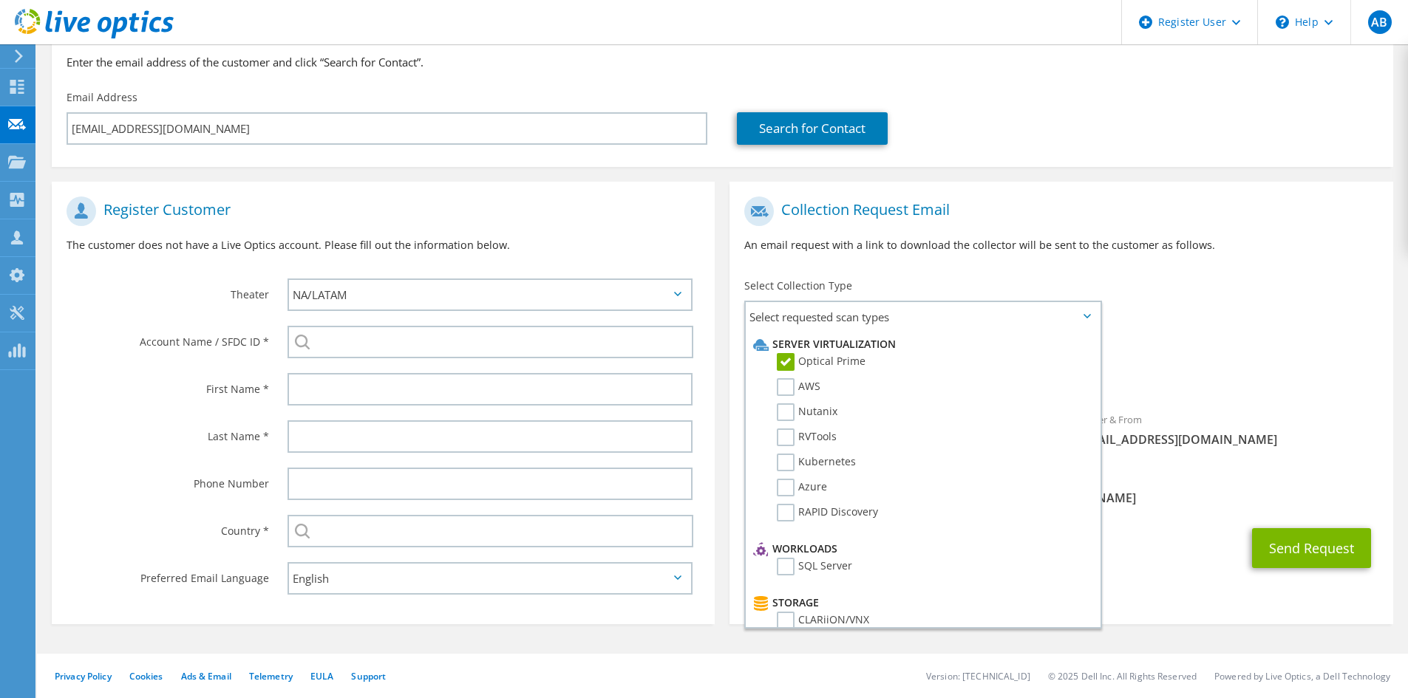
click at [1237, 618] on section "Collection Request Email An email request with a link to download the collector…" at bounding box center [1060, 403] width 663 height 443
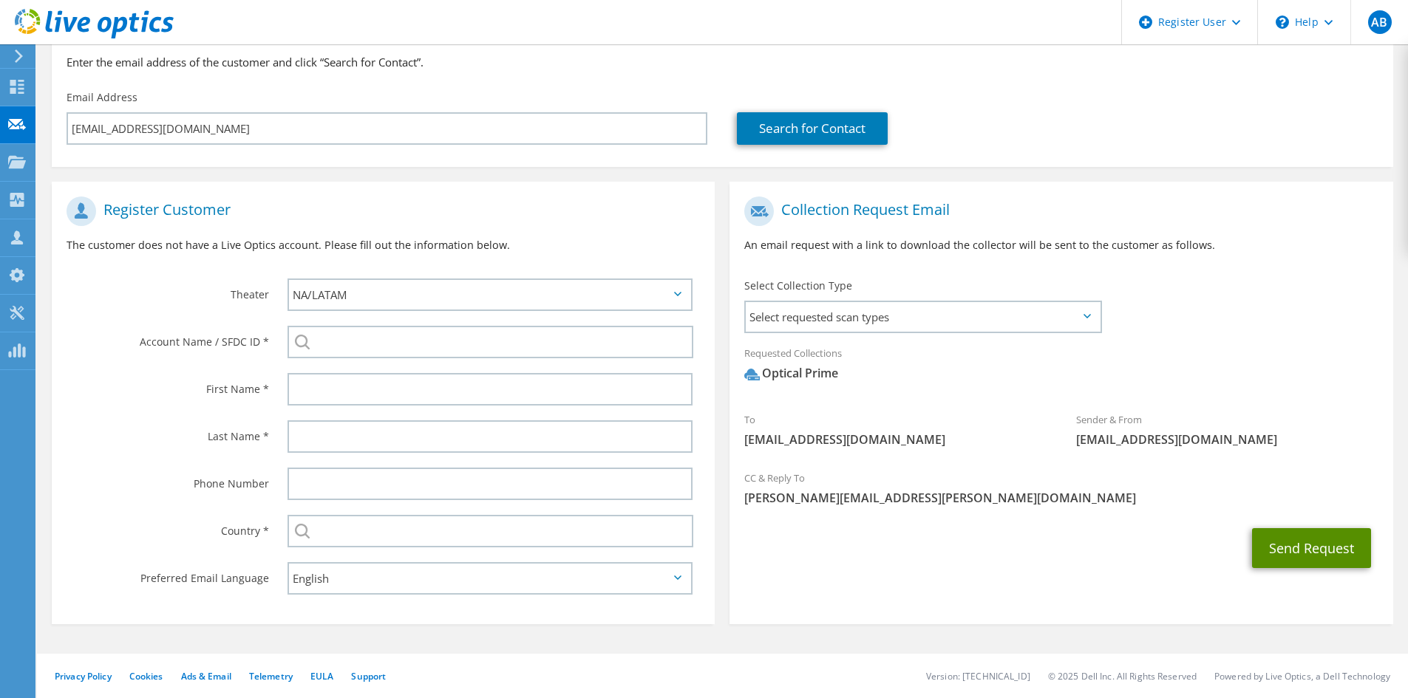
click at [1277, 562] on button "Send Request" at bounding box center [1311, 548] width 119 height 40
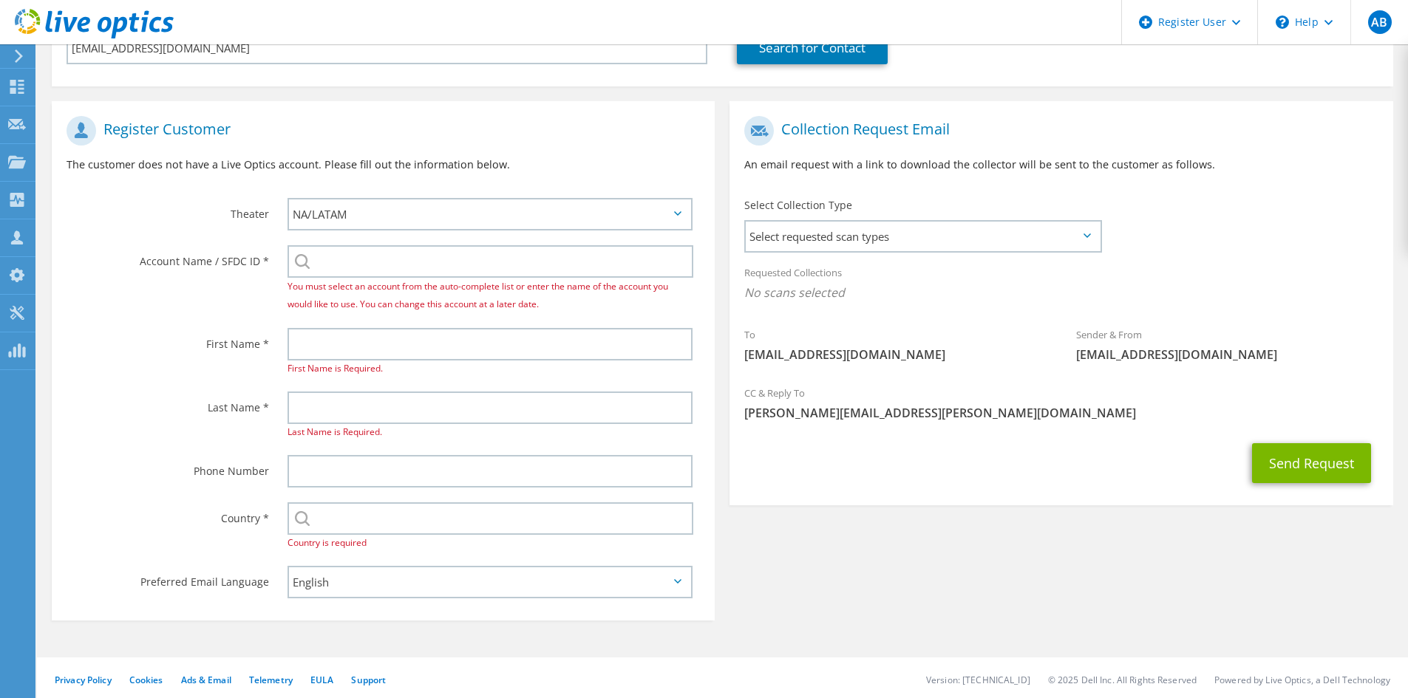
scroll to position [221, 0]
click at [885, 258] on div "Requested Collections No scans selected" at bounding box center [1060, 285] width 663 height 55
click at [885, 231] on span "Select requested scan types" at bounding box center [923, 237] width 354 height 30
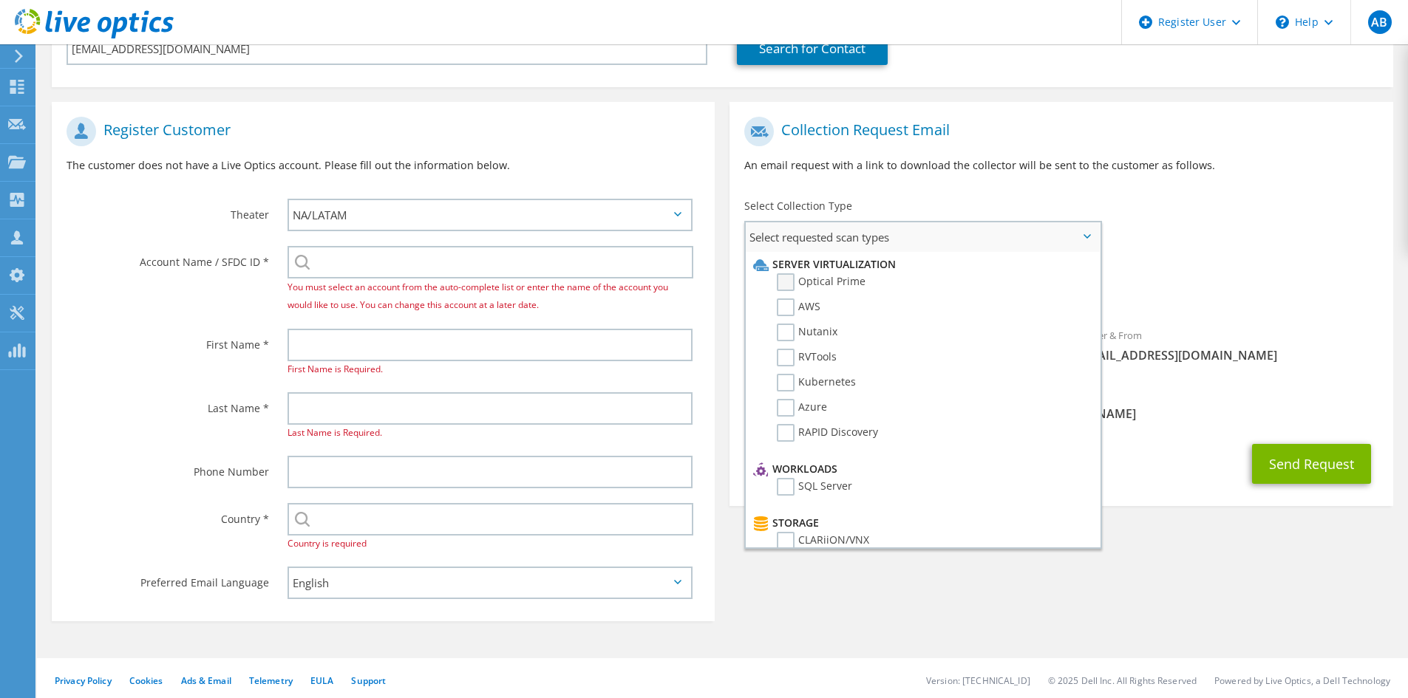
click at [845, 285] on label "Optical Prime" at bounding box center [821, 282] width 89 height 18
click at [0, 0] on input "Optical Prime" at bounding box center [0, 0] width 0 height 0
click at [1170, 607] on div "Register Customer The customer does not have a Live Optics account. Please fill…" at bounding box center [722, 358] width 1356 height 542
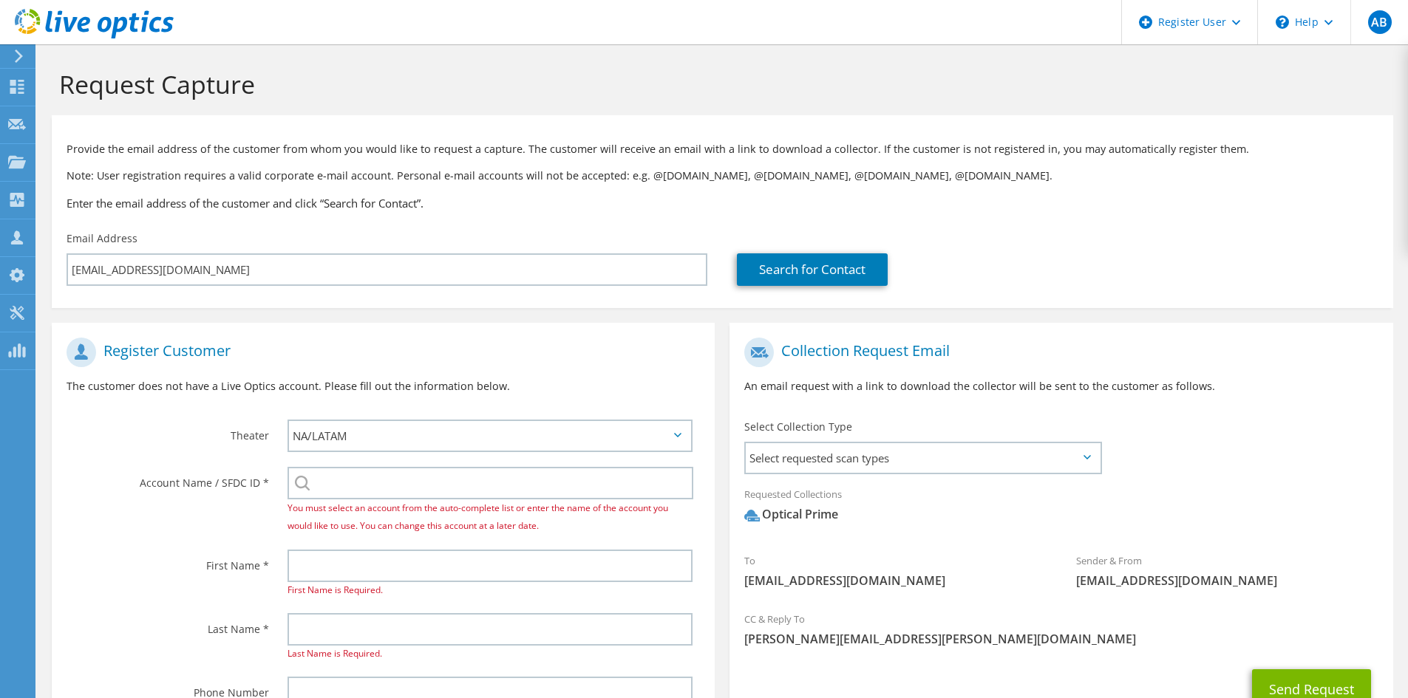
scroll to position [1, 0]
click at [859, 265] on link "Search for Contact" at bounding box center [812, 269] width 151 height 33
click at [854, 443] on span "Select requested scan types" at bounding box center [923, 458] width 354 height 30
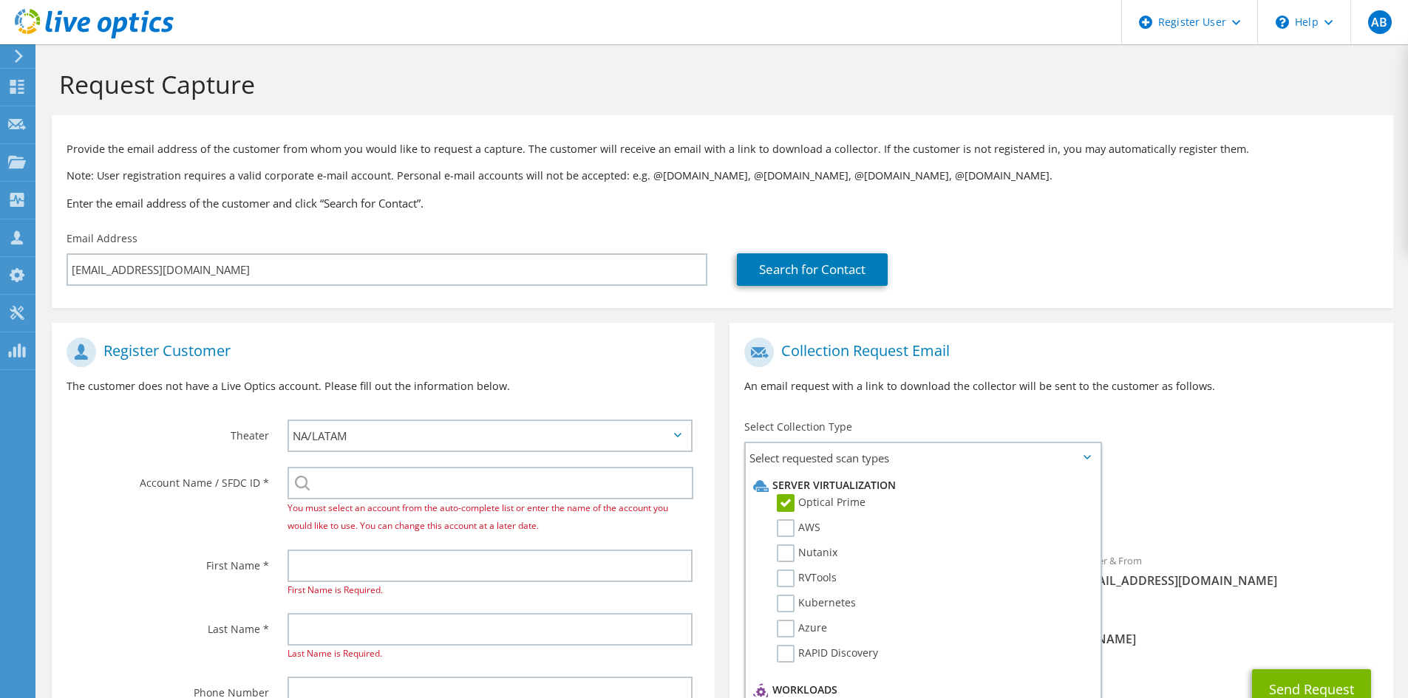
click at [1201, 345] on h1 "Collection Request Email" at bounding box center [1057, 353] width 626 height 30
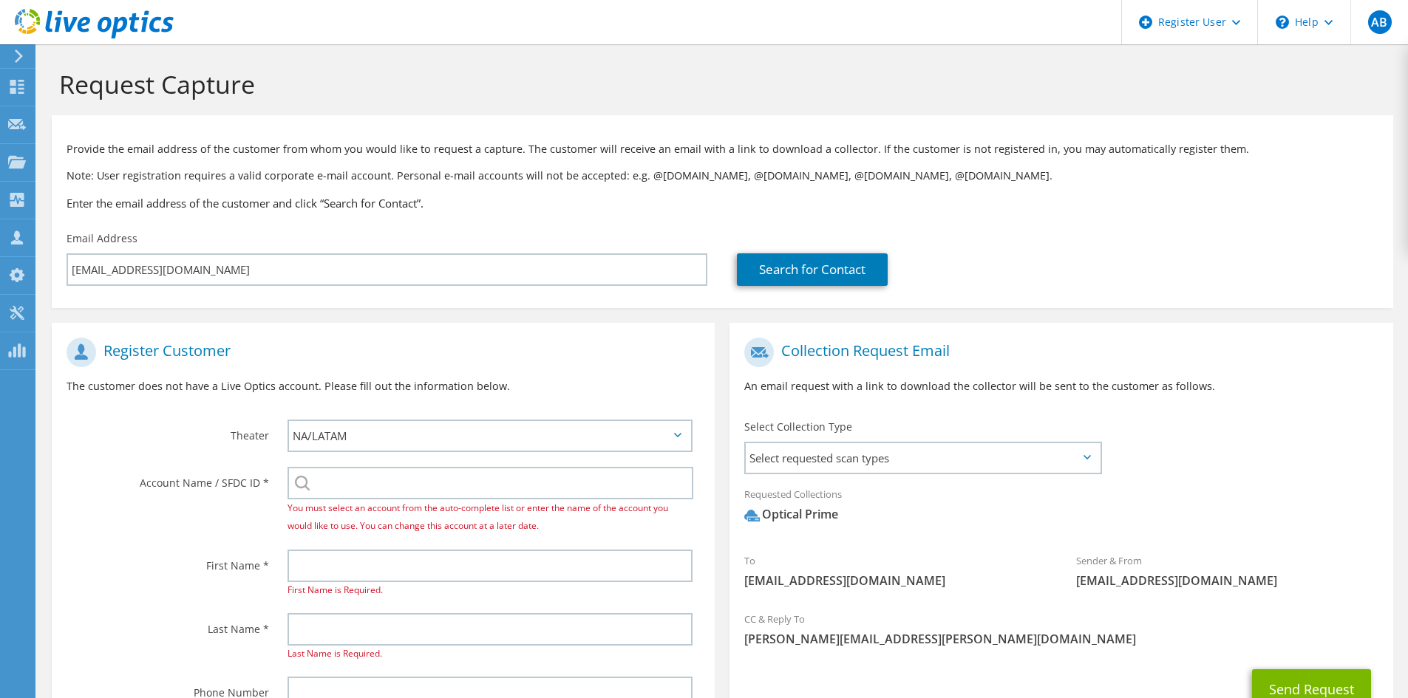
scroll to position [225, 0]
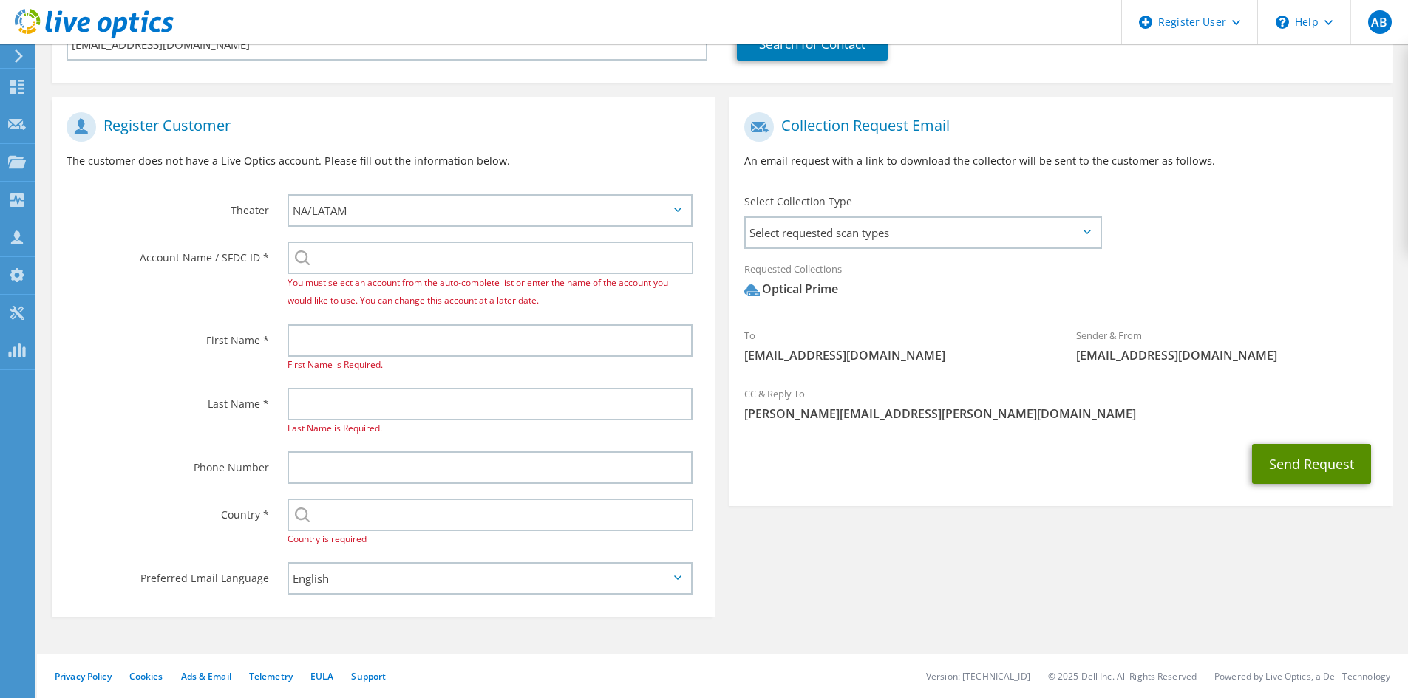
click at [1261, 452] on button "Send Request" at bounding box center [1311, 464] width 119 height 40
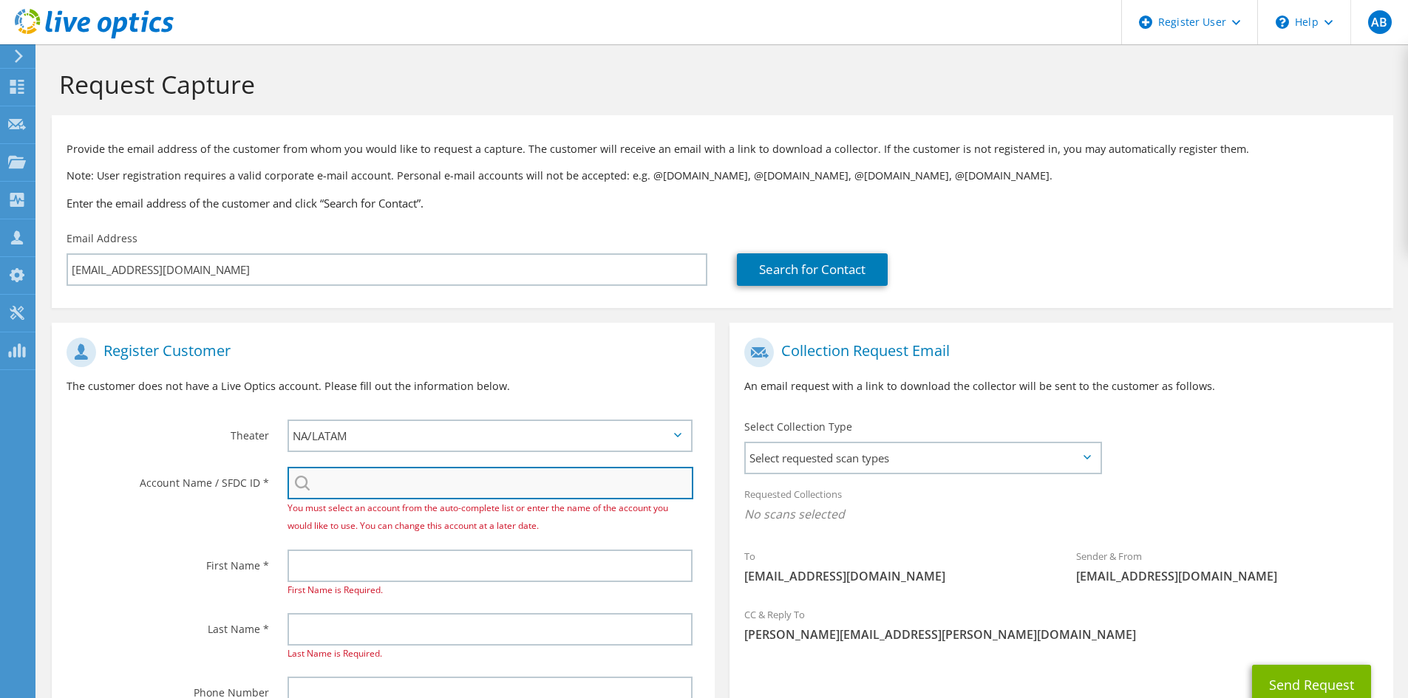
click at [396, 468] on input "search" at bounding box center [490, 483] width 406 height 33
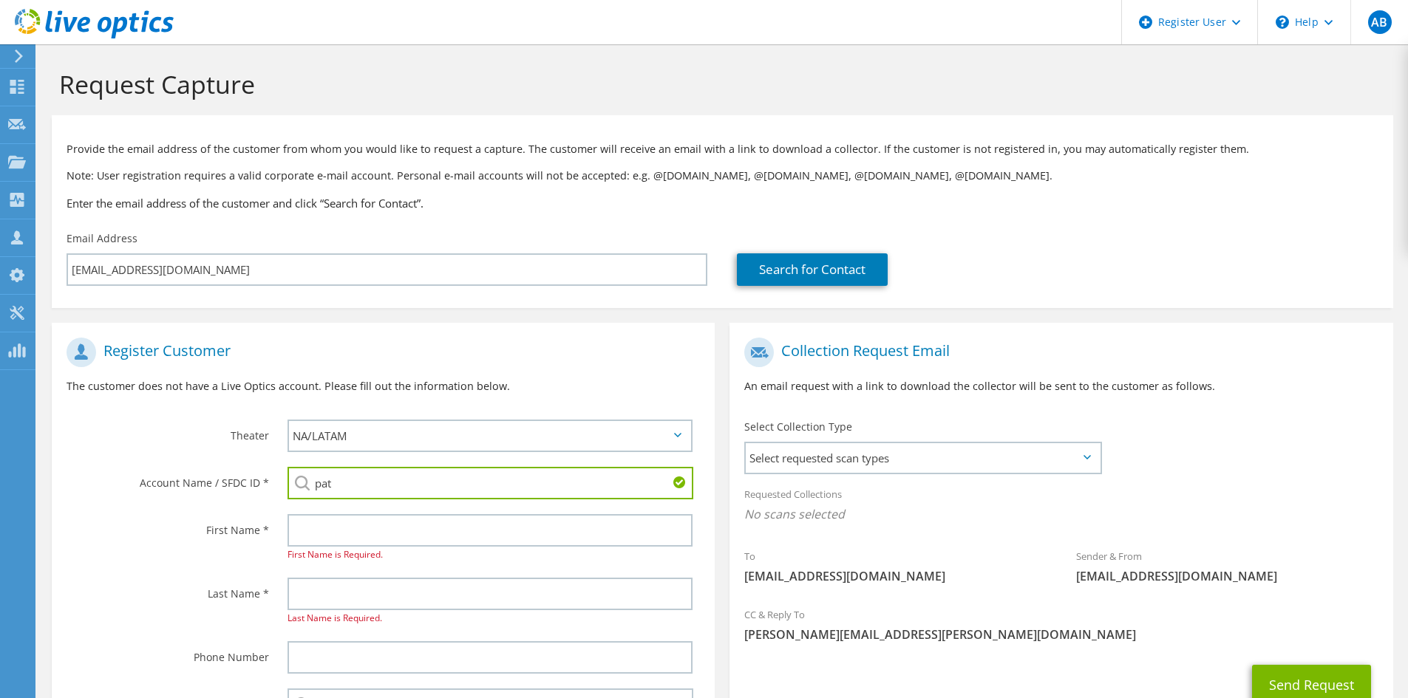
click at [482, 477] on input "pat" at bounding box center [490, 483] width 406 height 33
click at [404, 502] on li "[GEOGRAPHIC_DATA] : 3515482575" at bounding box center [372, 494] width 170 height 18
type input "[GEOGRAPHIC_DATA] : 3515482575"
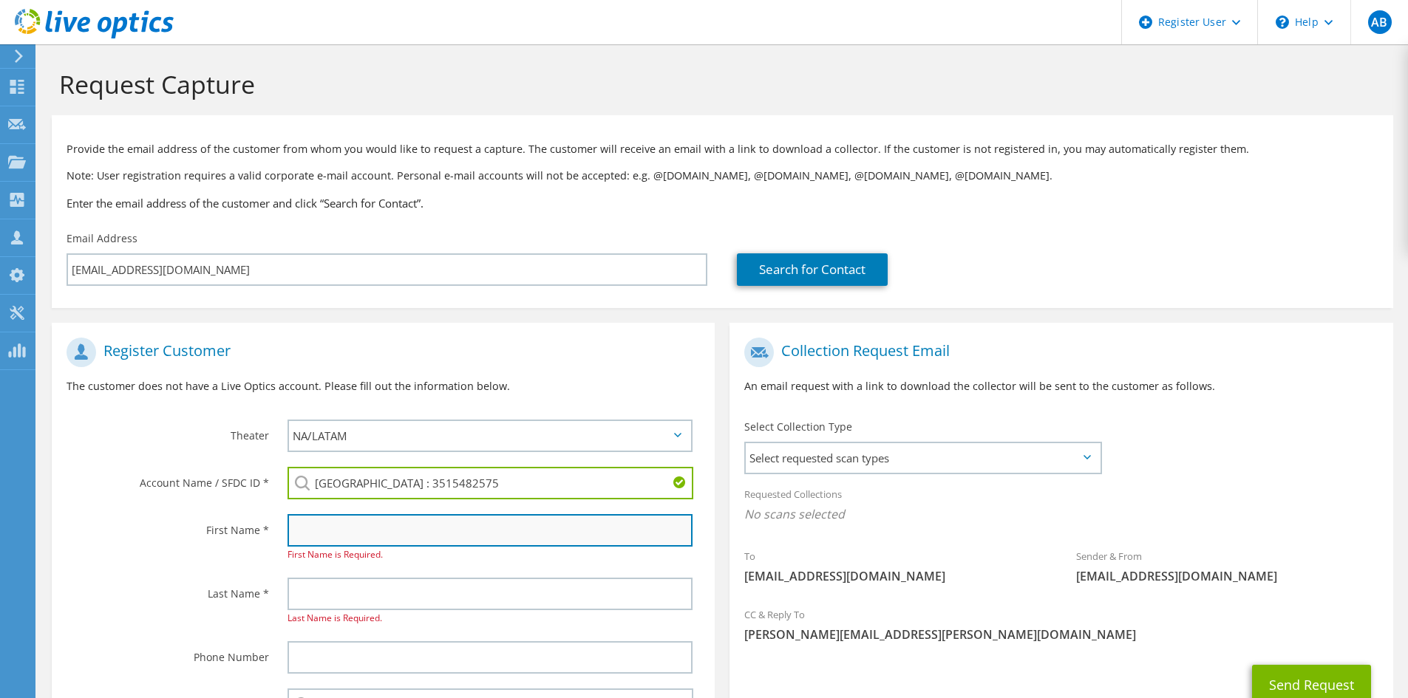
click at [414, 528] on input "text" at bounding box center [489, 530] width 405 height 33
click at [114, 560] on div "First Name * First Name is Required." at bounding box center [383, 539] width 663 height 64
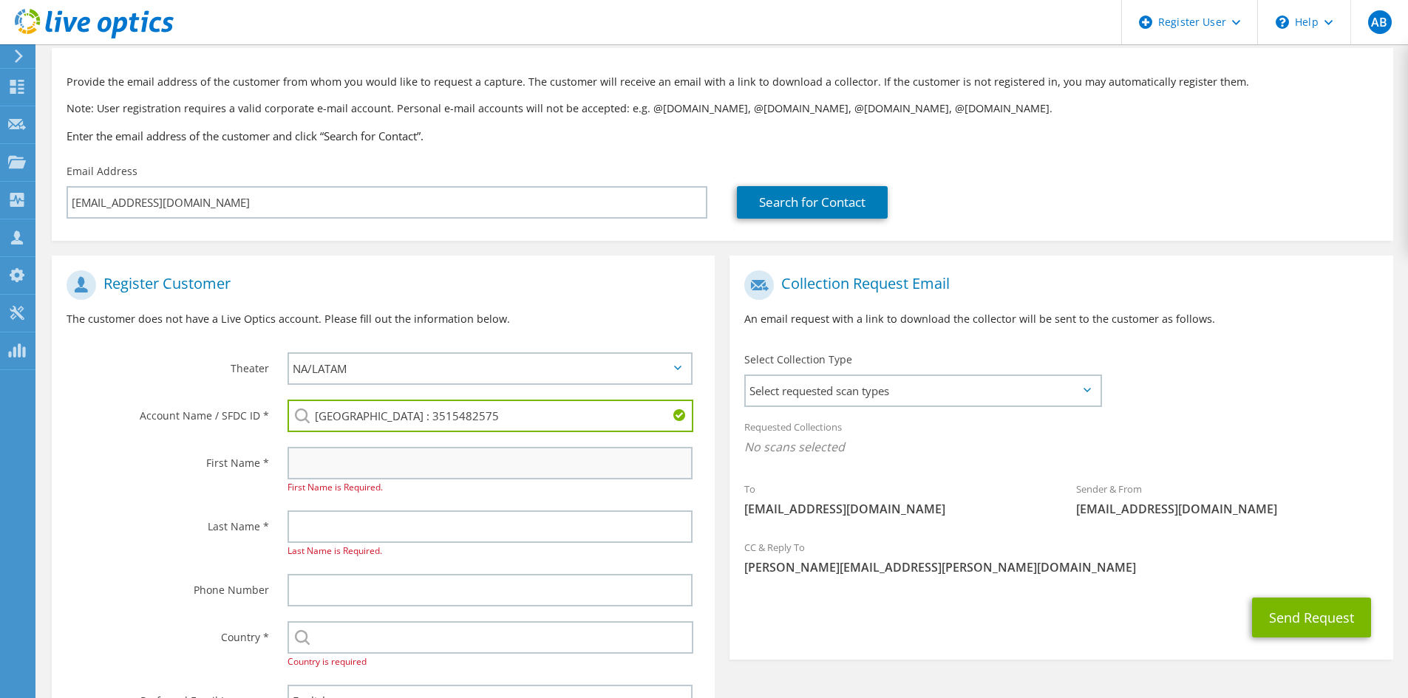
scroll to position [66, 0]
click at [486, 485] on div "First Name is Required." at bounding box center [489, 472] width 405 height 49
click at [491, 463] on input "text" at bounding box center [489, 464] width 405 height 33
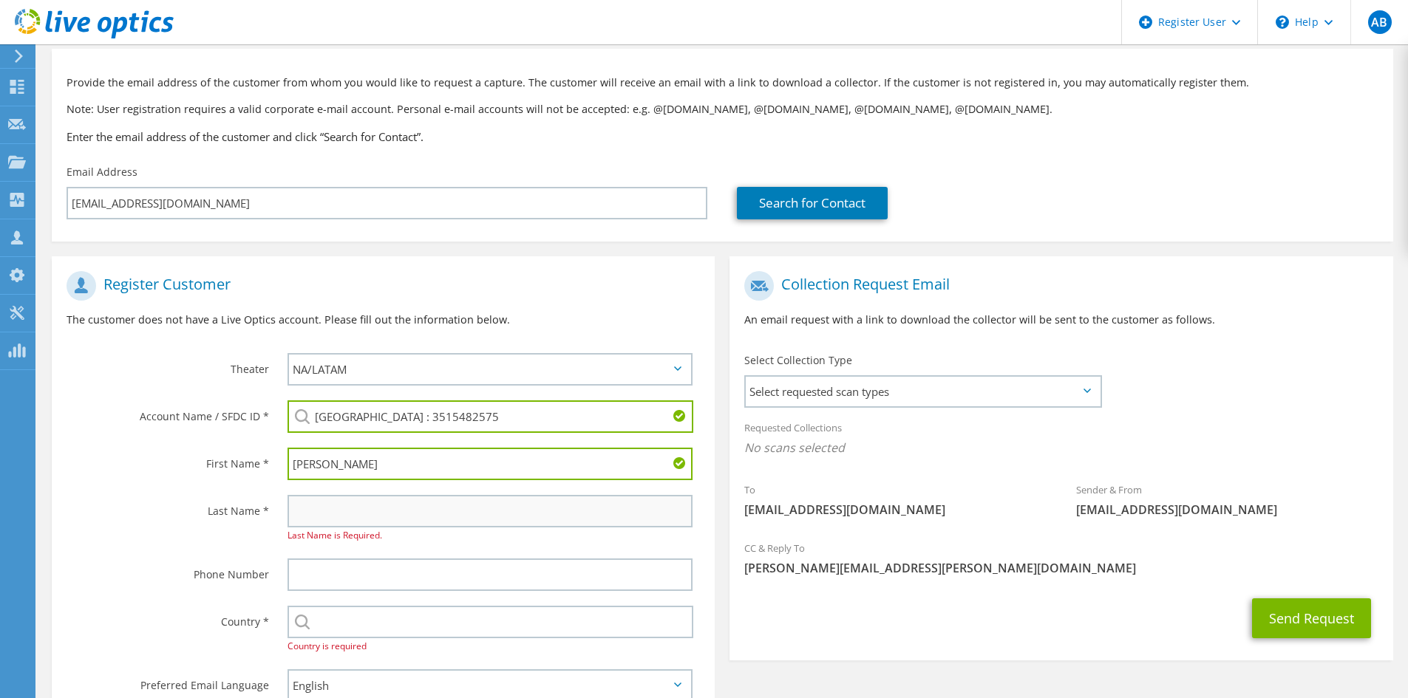
type input "[PERSON_NAME]"
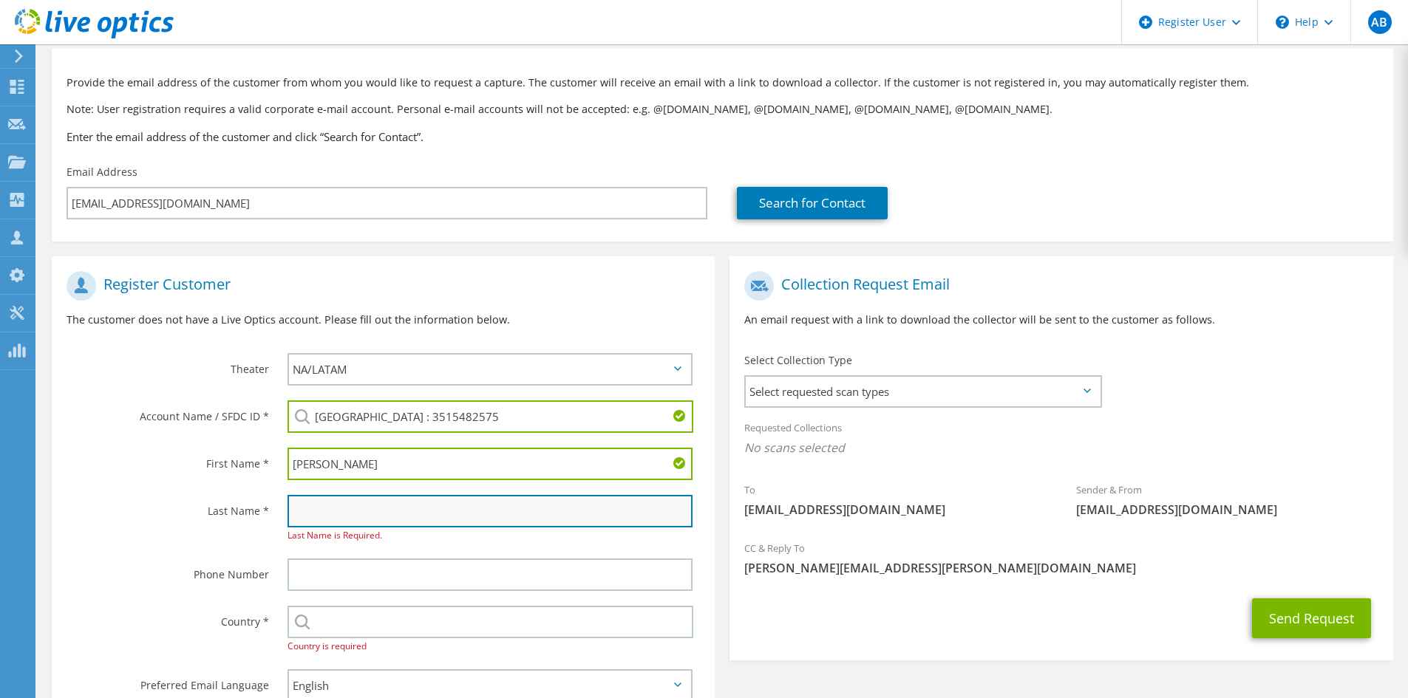
click at [311, 501] on input "text" at bounding box center [489, 511] width 405 height 33
click at [372, 522] on input "text" at bounding box center [489, 511] width 405 height 33
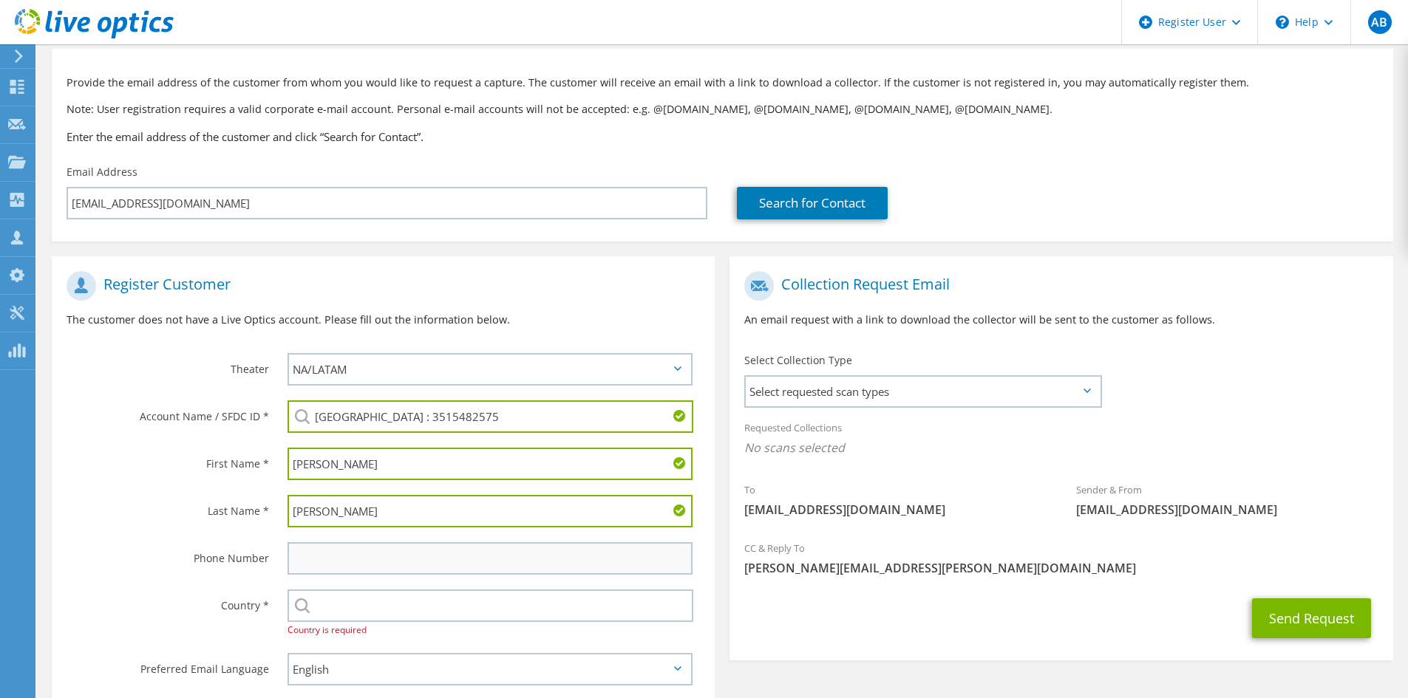
type input "[PERSON_NAME]"
click at [349, 562] on input "text" at bounding box center [489, 558] width 405 height 33
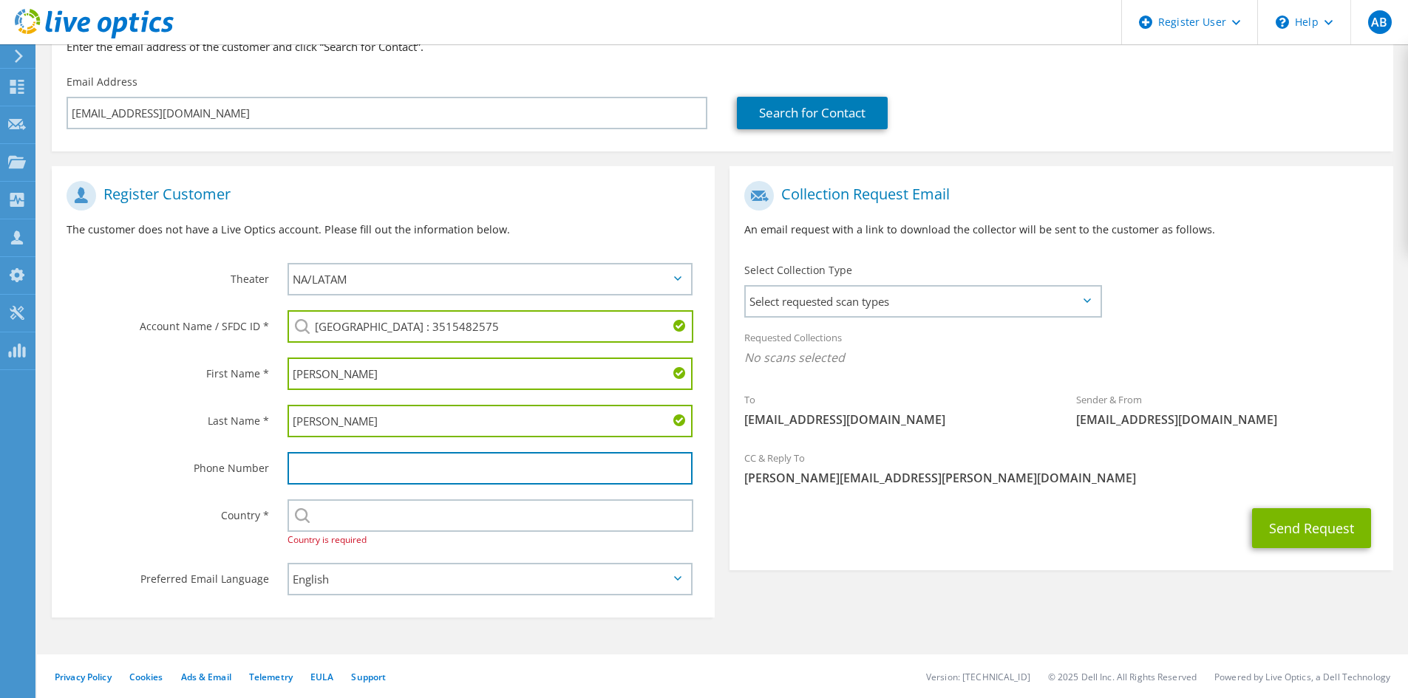
scroll to position [157, 0]
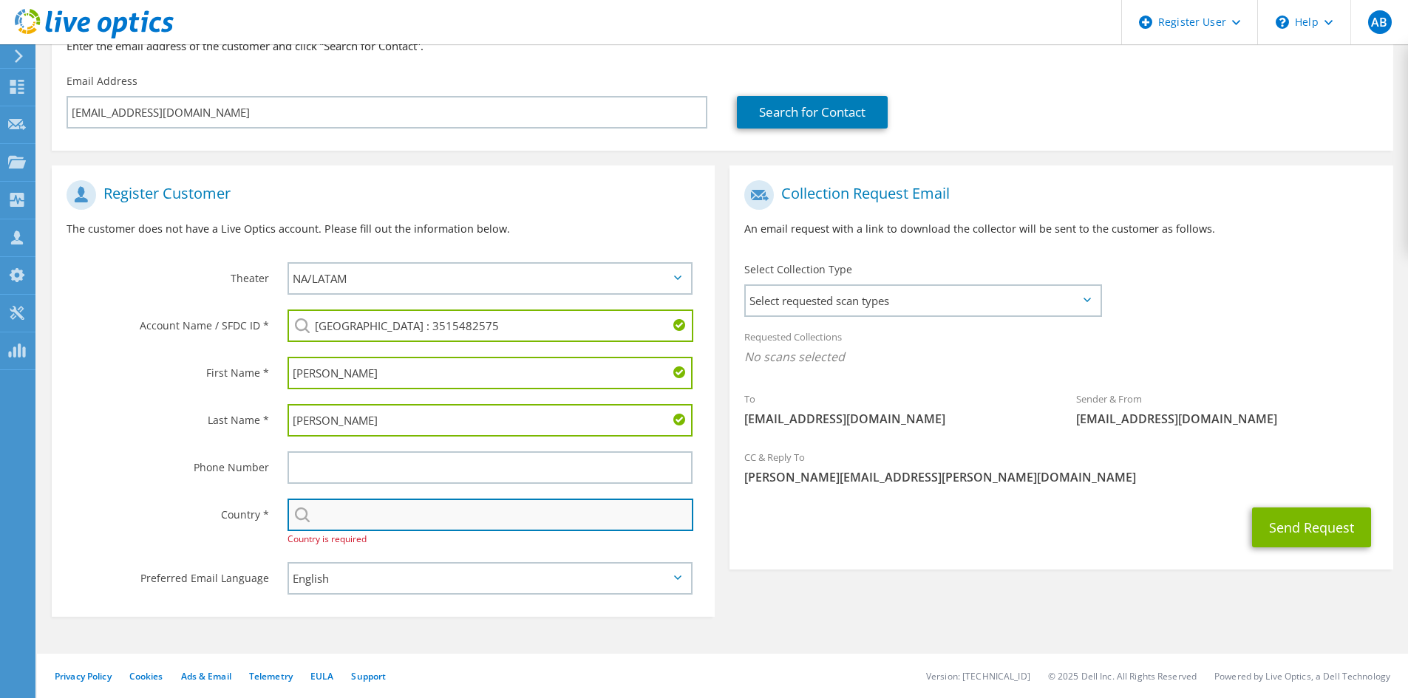
click at [365, 516] on input "text" at bounding box center [490, 515] width 406 height 33
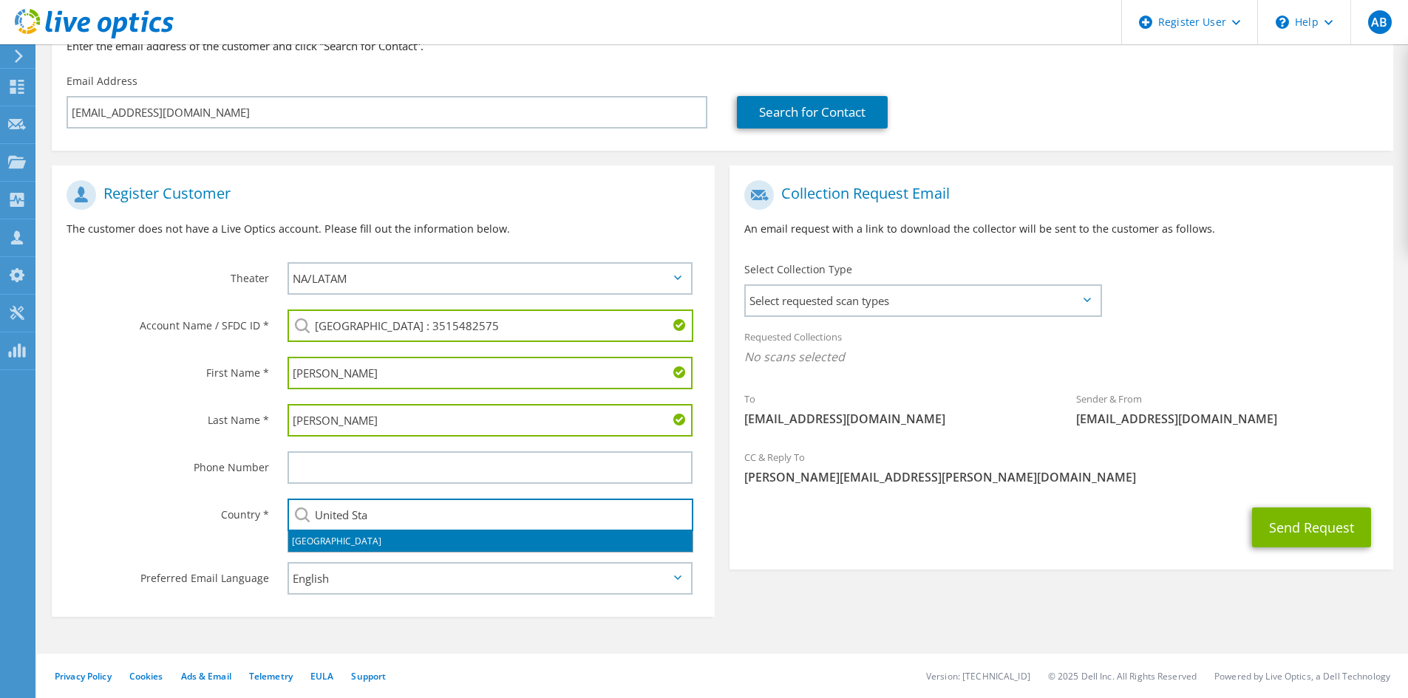
click at [374, 539] on li "[GEOGRAPHIC_DATA]" at bounding box center [490, 541] width 404 height 21
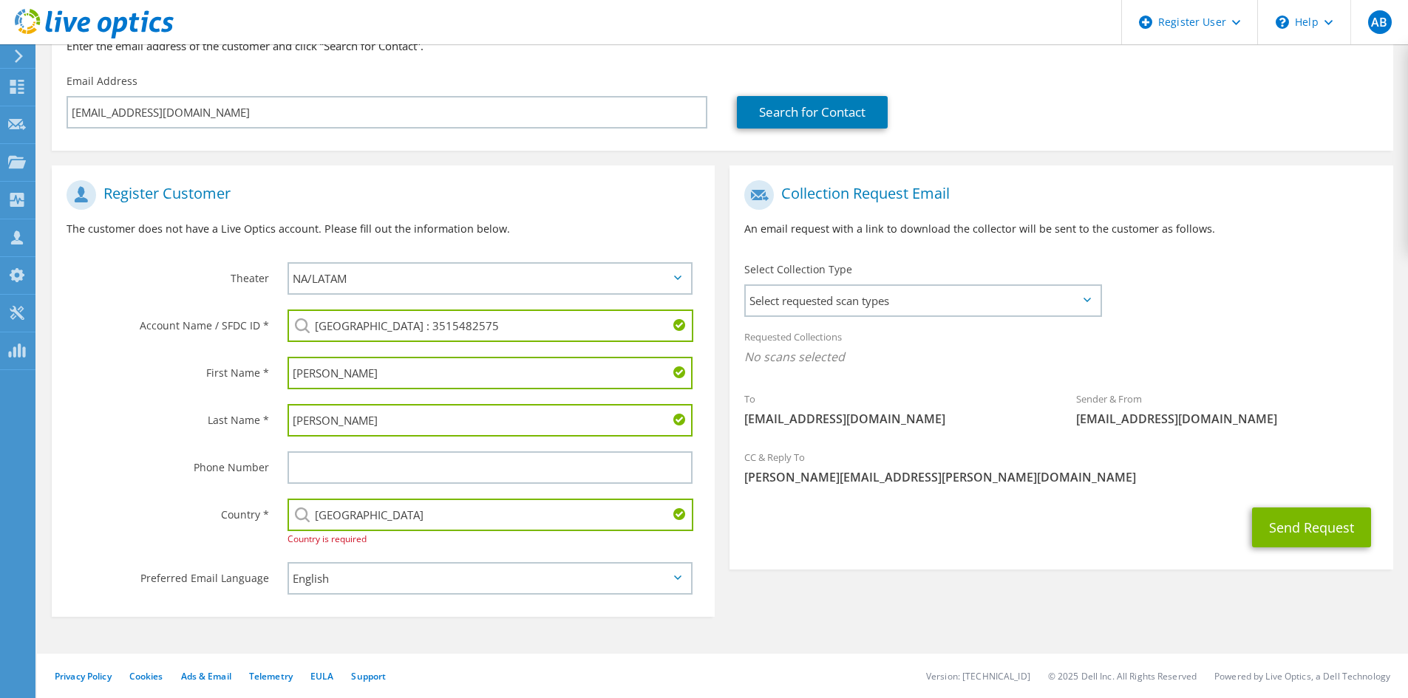
type input "[GEOGRAPHIC_DATA]"
click at [814, 579] on div "Register Customer The customer does not have a Live Optics account. Please fill…" at bounding box center [722, 388] width 1356 height 474
click at [968, 305] on span "Select requested scan types" at bounding box center [923, 301] width 354 height 30
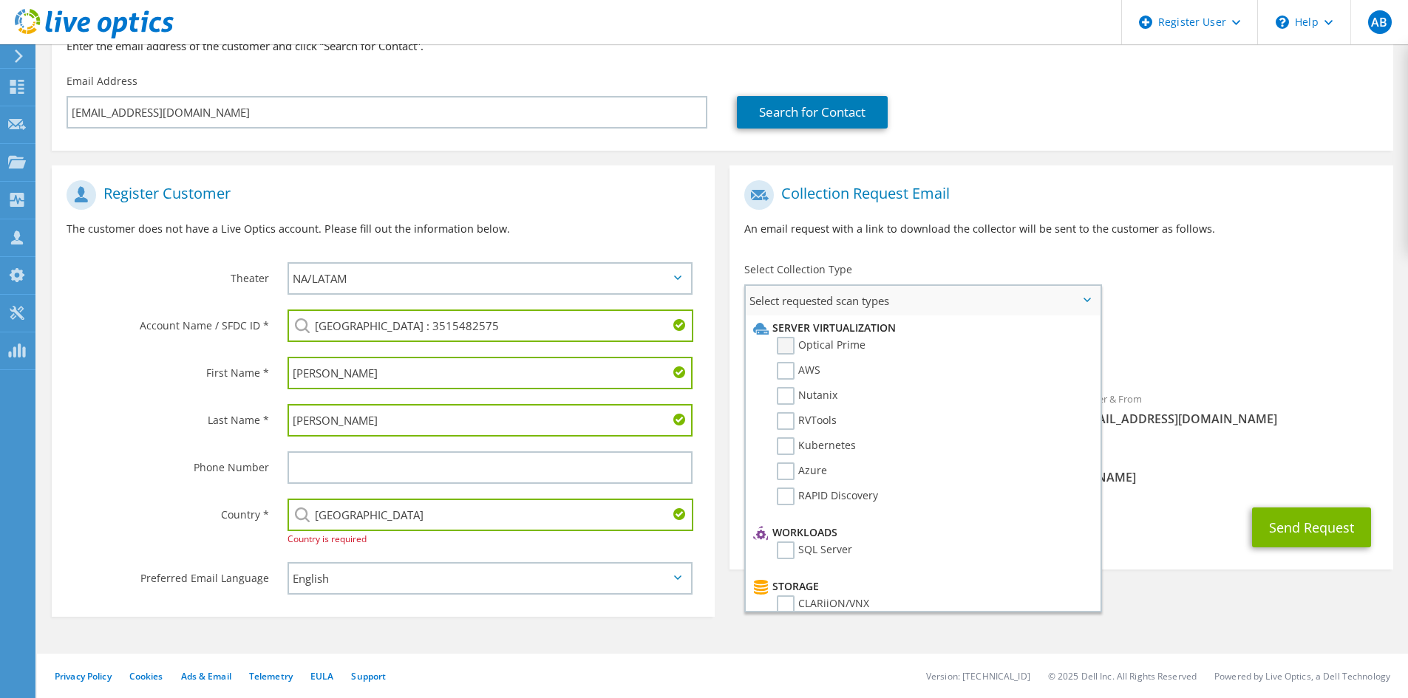
click at [836, 344] on label "Optical Prime" at bounding box center [821, 346] width 89 height 18
click at [0, 0] on input "Optical Prime" at bounding box center [0, 0] width 0 height 0
click at [1144, 633] on section "Request Capture Provide the email address of the customer from whom you would l…" at bounding box center [722, 292] width 1371 height 811
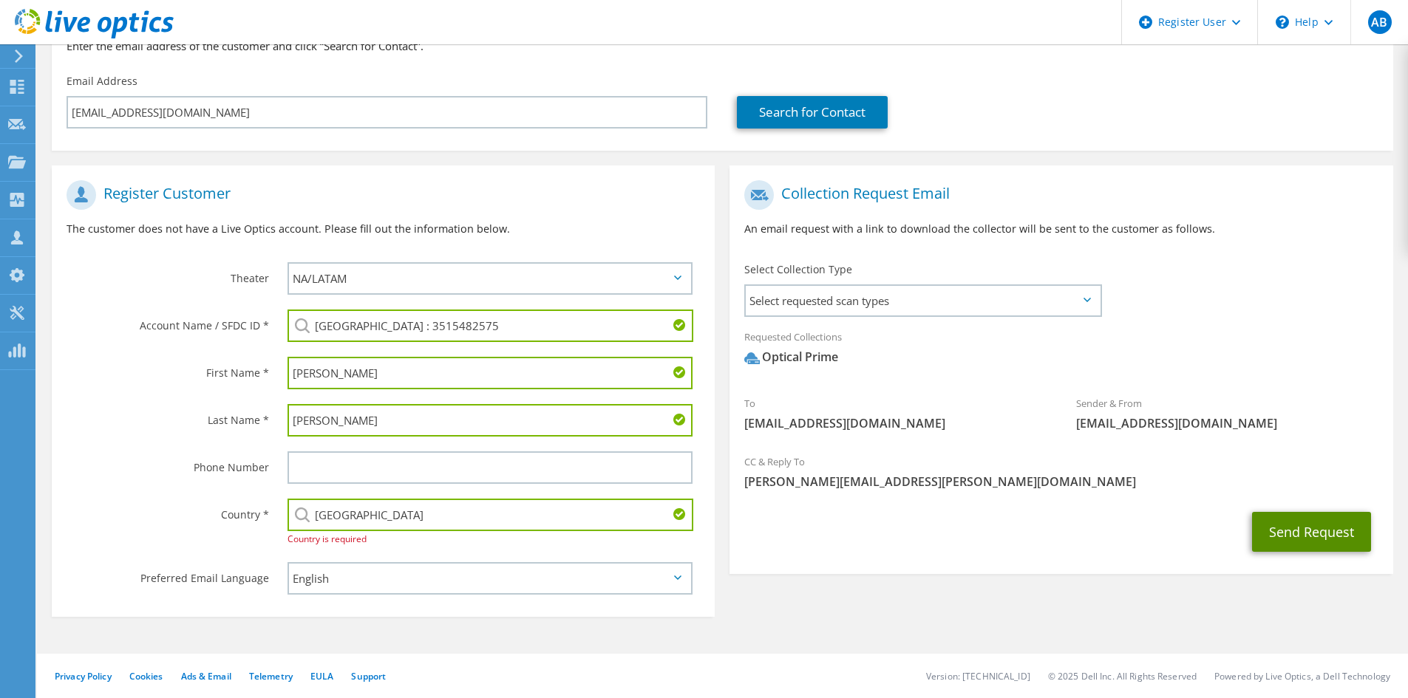
click at [1308, 528] on button "Send Request" at bounding box center [1311, 532] width 119 height 40
